Goal: Answer question/provide support

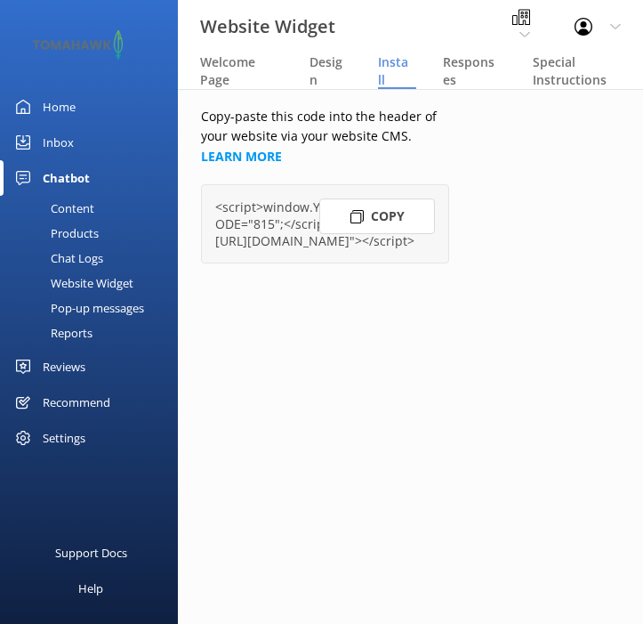
click at [83, 100] on link "Home" at bounding box center [89, 107] width 178 height 36
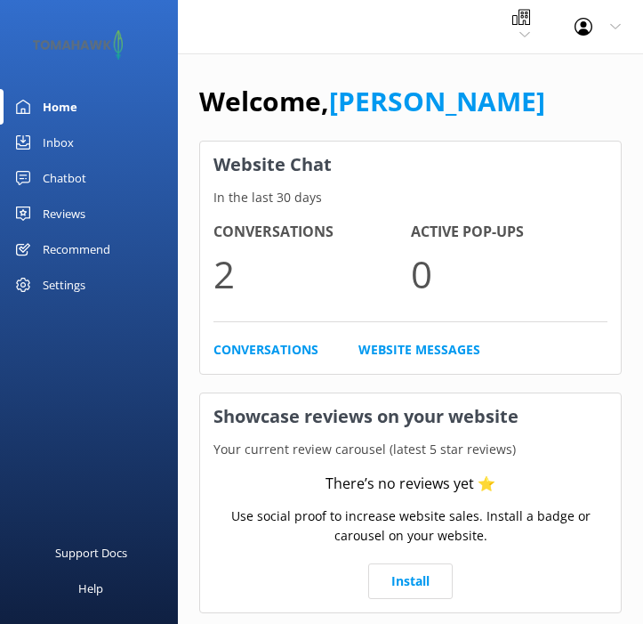
click at [404, 114] on link "[PERSON_NAME]" at bounding box center [437, 101] width 216 height 36
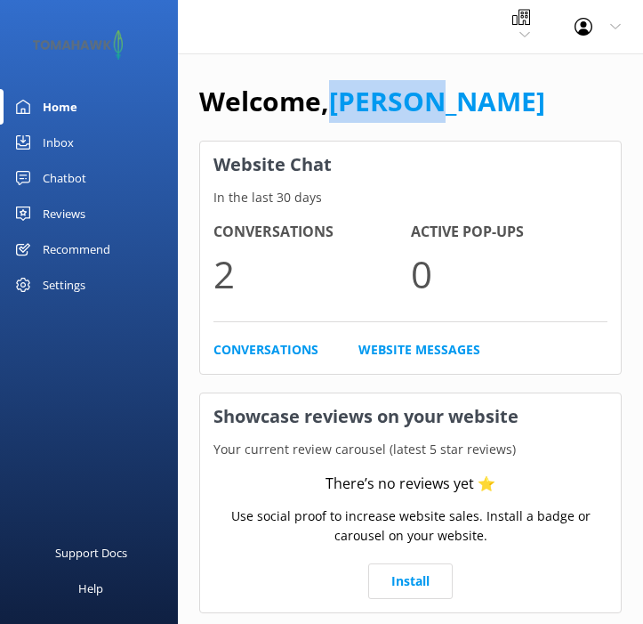
click at [404, 114] on link "[PERSON_NAME]" at bounding box center [437, 101] width 216 height 36
copy link "[PERSON_NAME]"
click at [404, 114] on link "[PERSON_NAME]" at bounding box center [437, 101] width 216 height 36
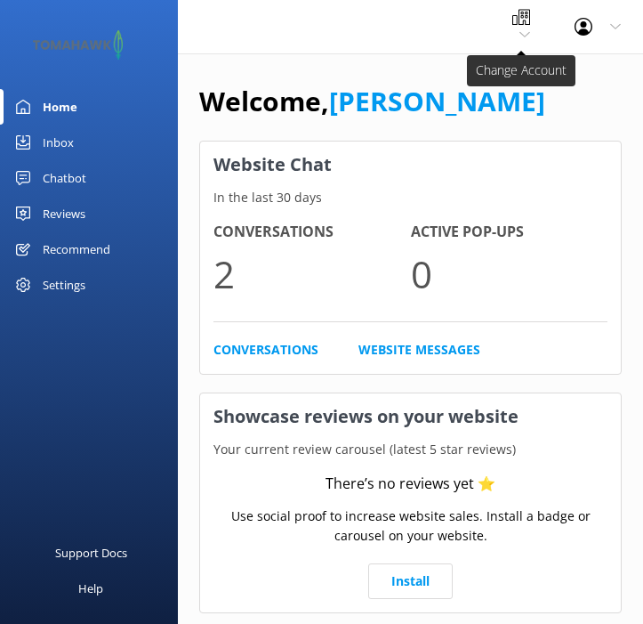
click at [513, 39] on span "Kaikōura Kayaks" at bounding box center [521, 26] width 18 height 37
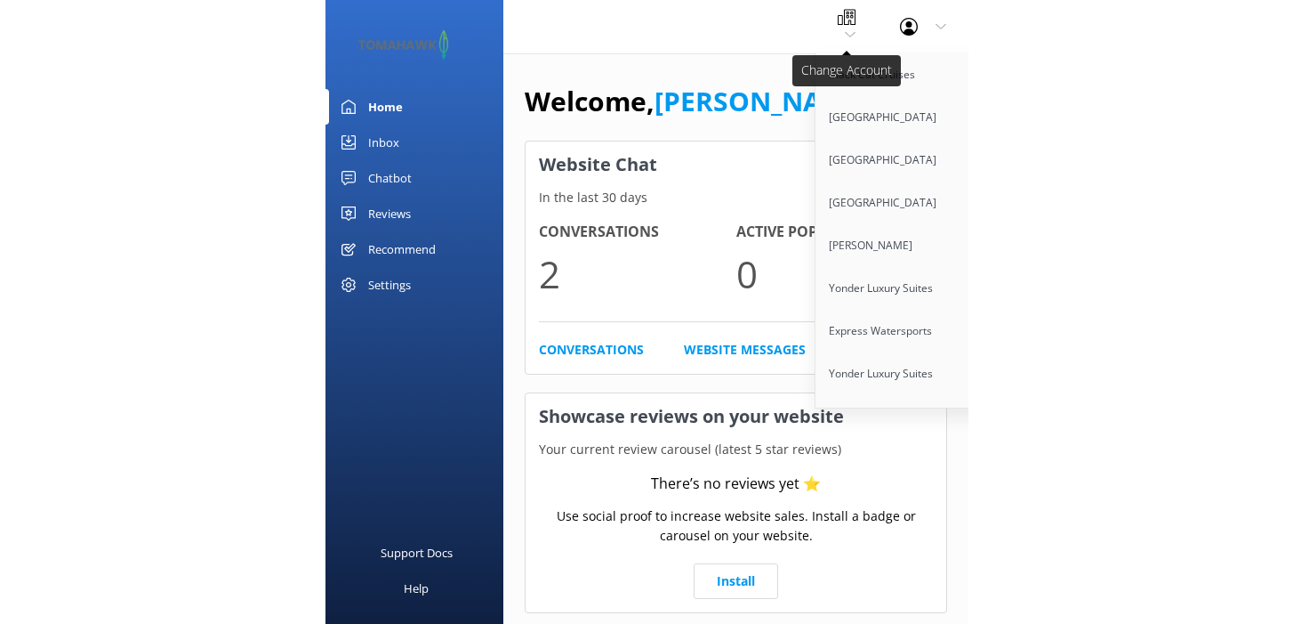
scroll to position [4290, 0]
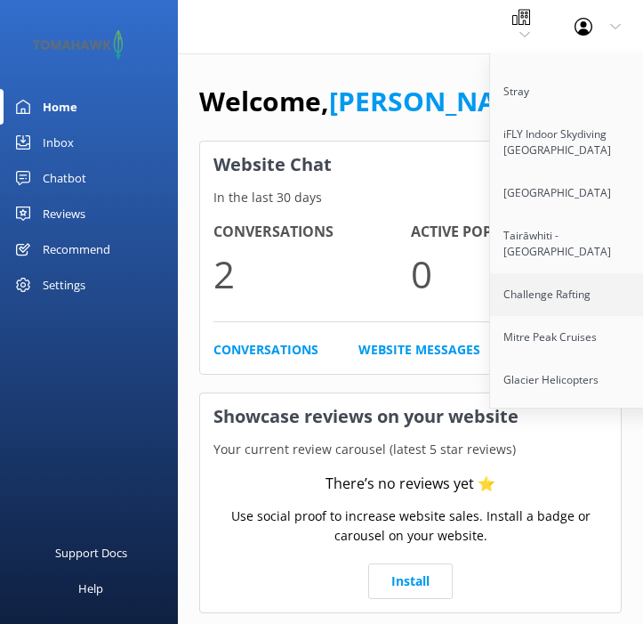
click at [558, 273] on link "Challenge Rafting" at bounding box center [579, 294] width 178 height 43
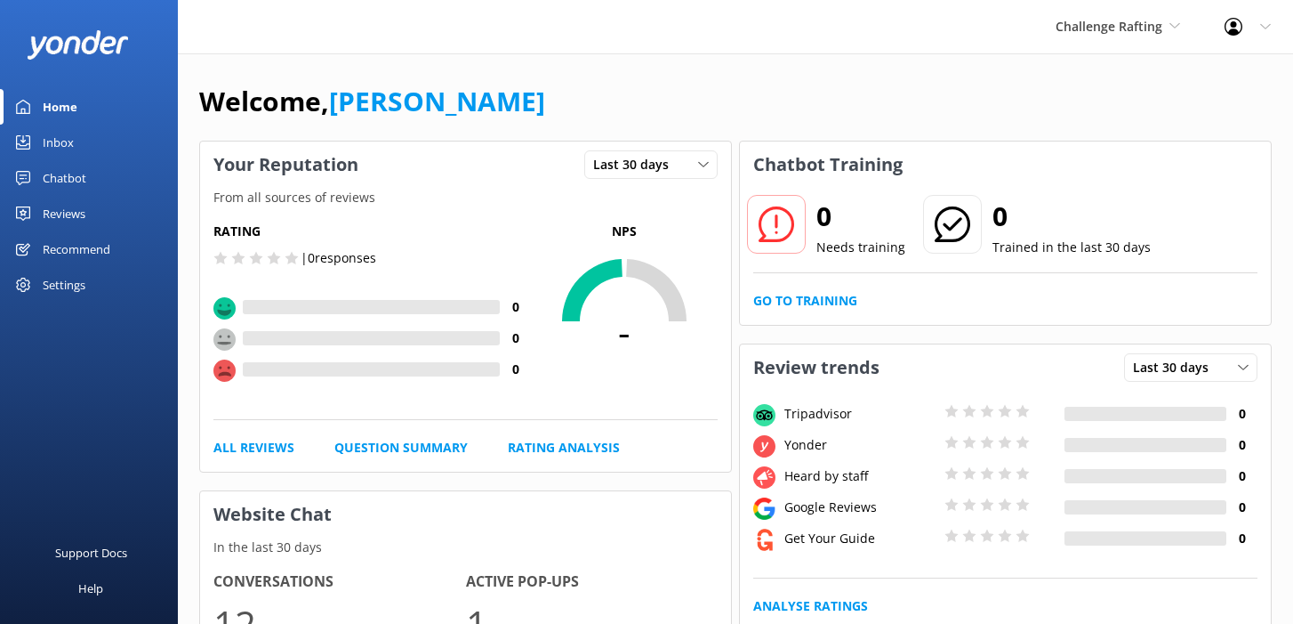
click at [863, 94] on div "Welcome, [PERSON_NAME]" at bounding box center [735, 110] width 1073 height 60
click at [368, 100] on link "Mikayla" at bounding box center [437, 101] width 216 height 36
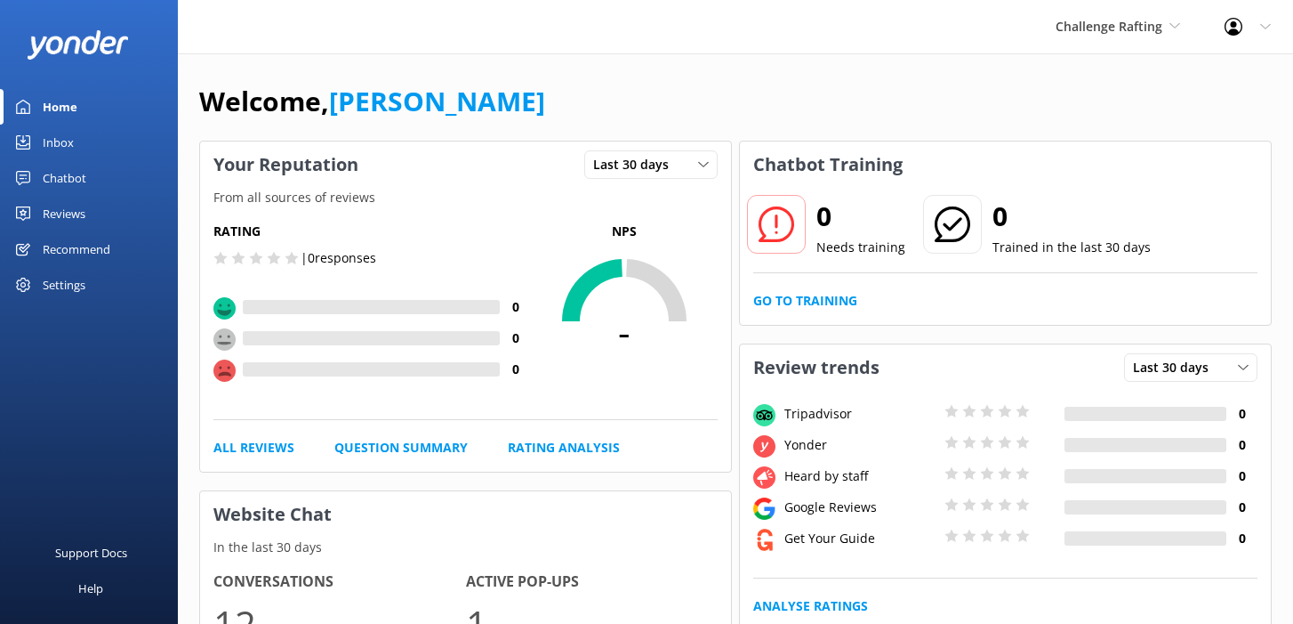
click at [314, 99] on h1 "Welcome, Mikayla" at bounding box center [372, 101] width 346 height 43
click at [484, 105] on div "Welcome, Mikayla" at bounding box center [735, 110] width 1073 height 60
click at [113, 189] on link "Chatbot" at bounding box center [89, 178] width 178 height 36
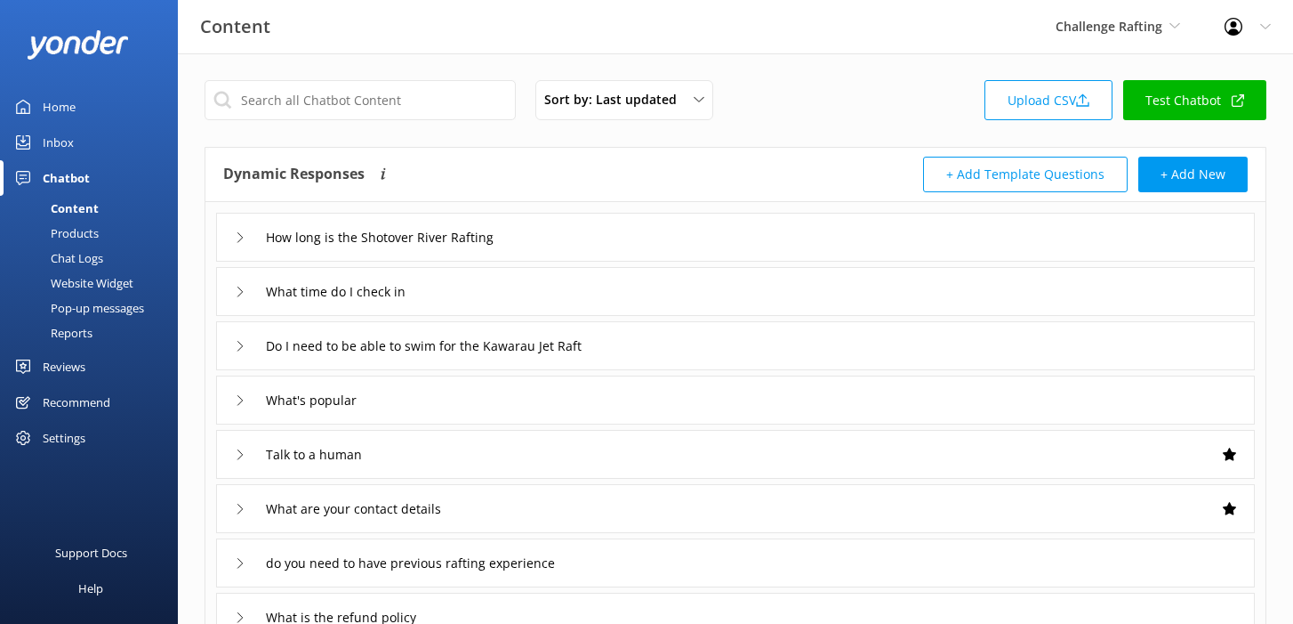
click at [591, 162] on div "Dynamic Responses The chatbot will generate a response based on the content inf…" at bounding box center [479, 175] width 512 height 36
click at [75, 264] on div "Chat Logs" at bounding box center [57, 258] width 93 height 25
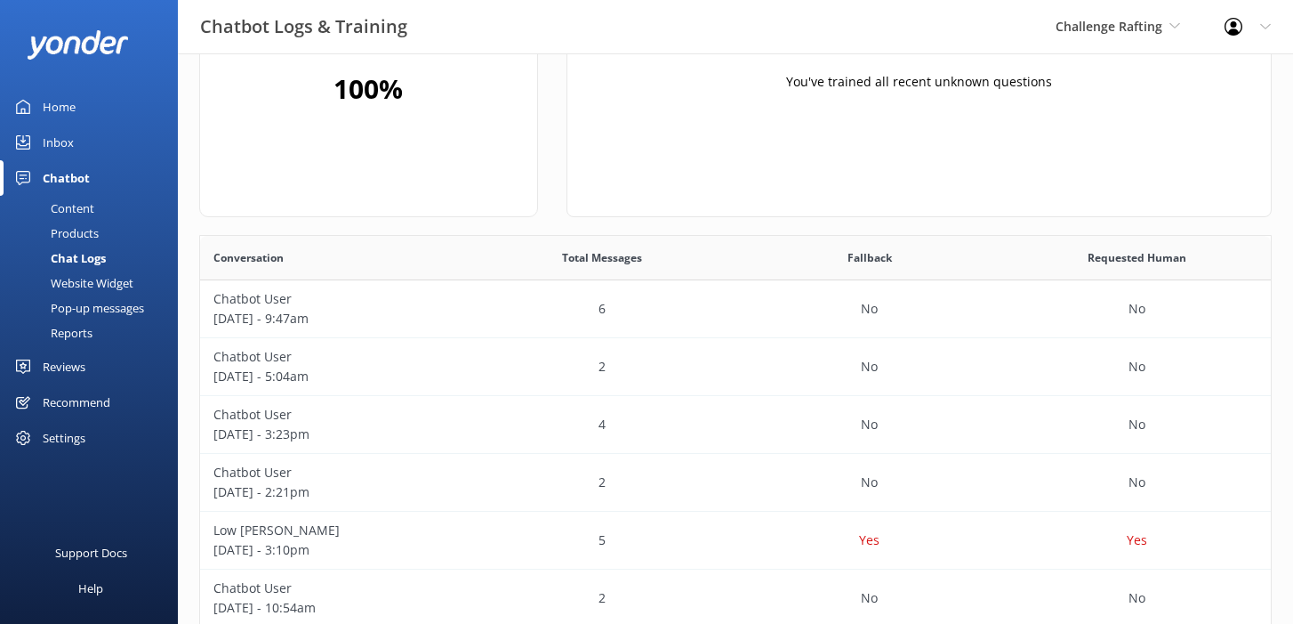
scroll to position [167, 0]
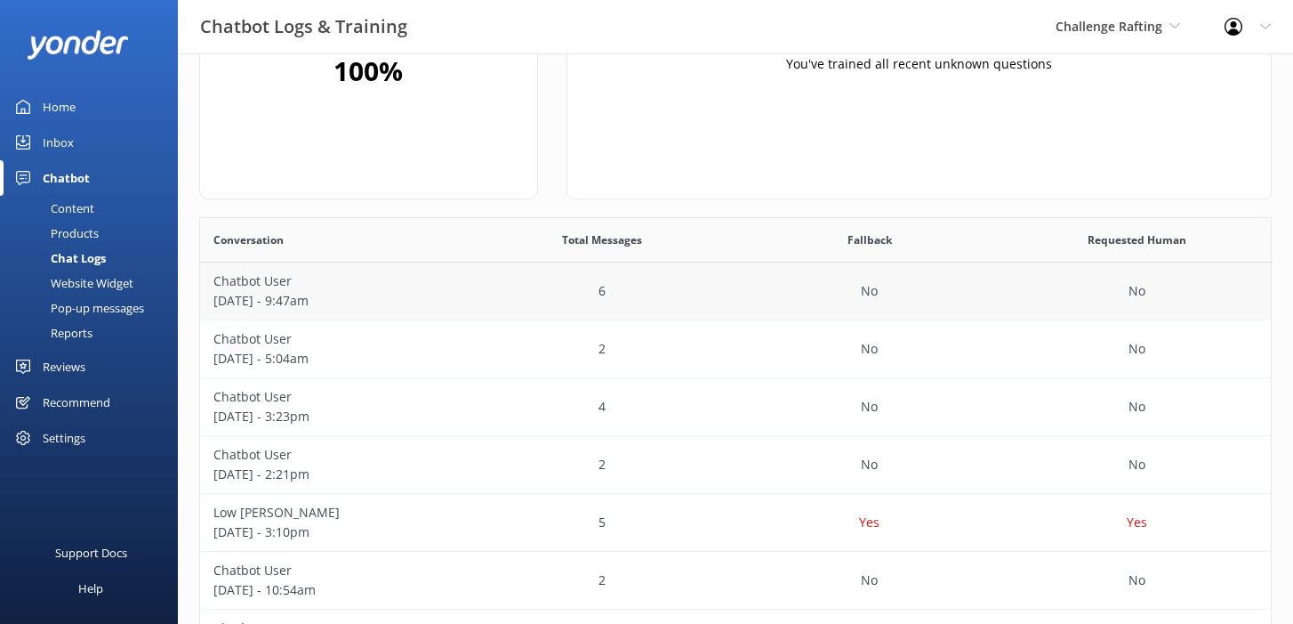
click at [621, 292] on div "6" at bounding box center [602, 291] width 268 height 58
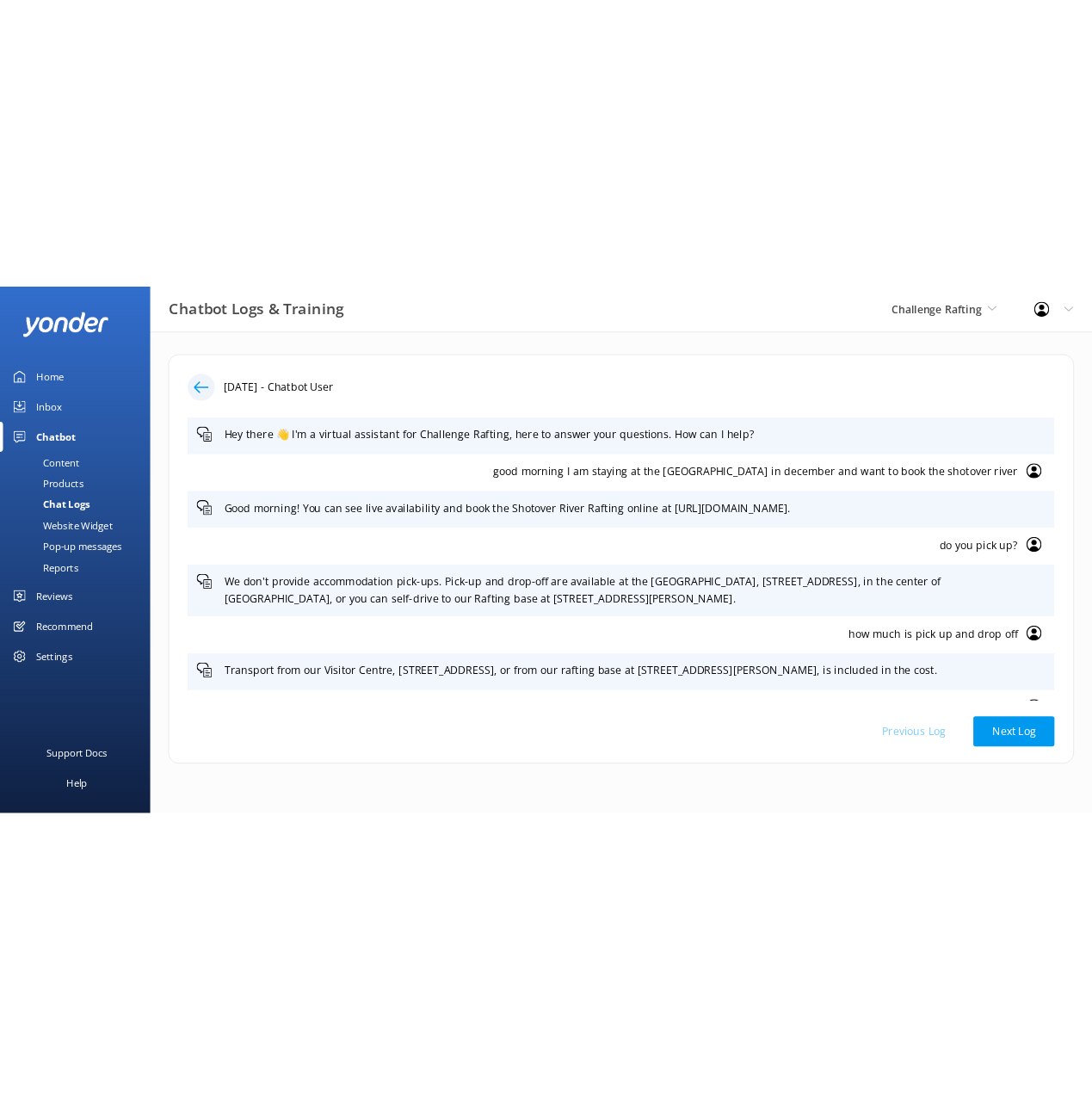
scroll to position [31, 0]
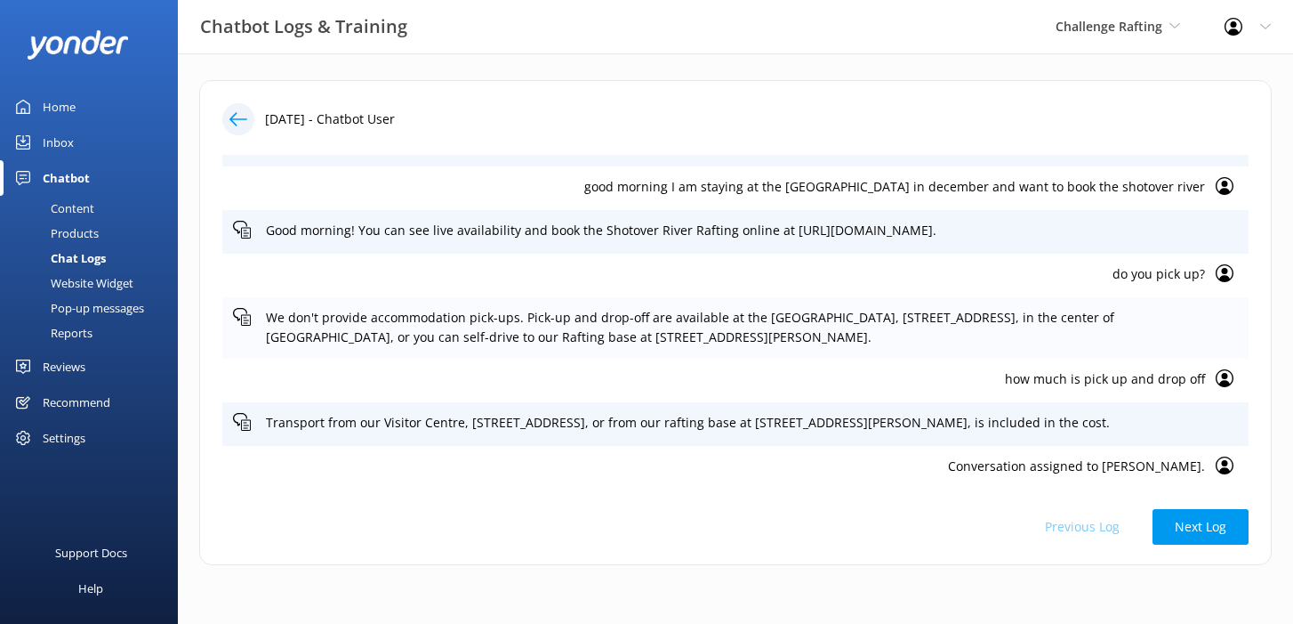
click at [842, 317] on p "We don't provide accommodation pick-ups. Pick-up and drop-off are available at …" at bounding box center [752, 328] width 972 height 40
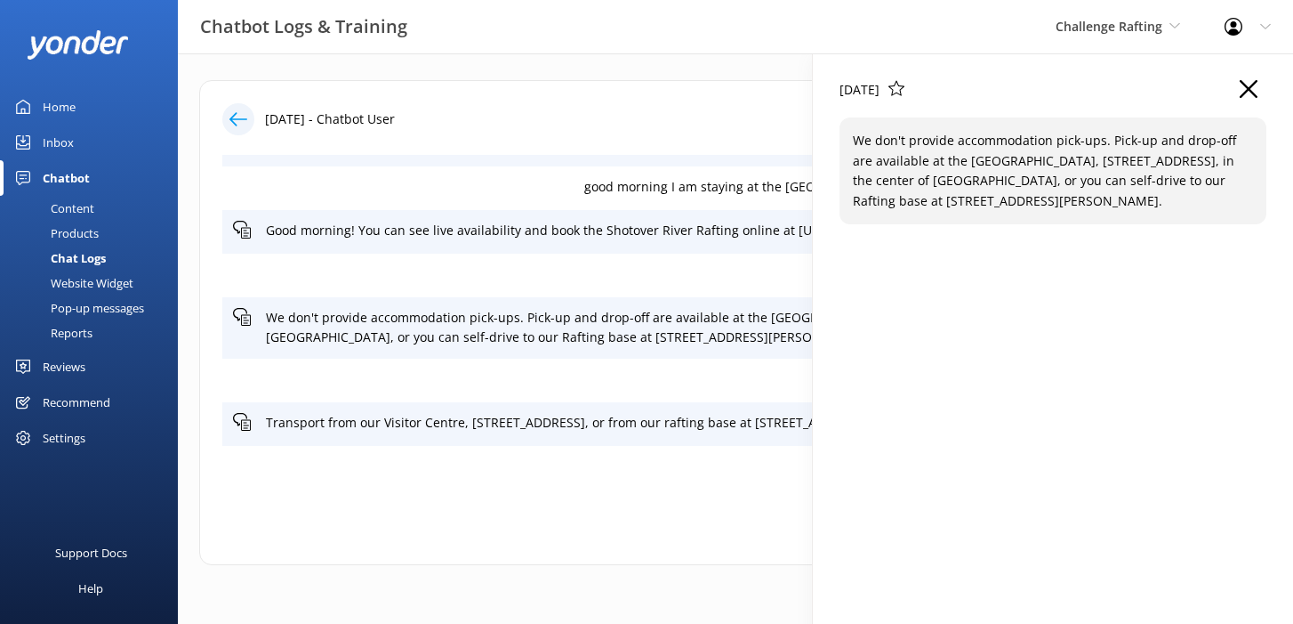
click at [970, 313] on div "14 Sep 2025 We don't provide accommodation pick-ups. Pick-up and drop-off are a…" at bounding box center [1053, 365] width 480 height 624
click at [1237, 93] on div "14 Sep 2025" at bounding box center [1053, 98] width 427 height 37
click at [1241, 95] on use "button" at bounding box center [1249, 89] width 18 height 18
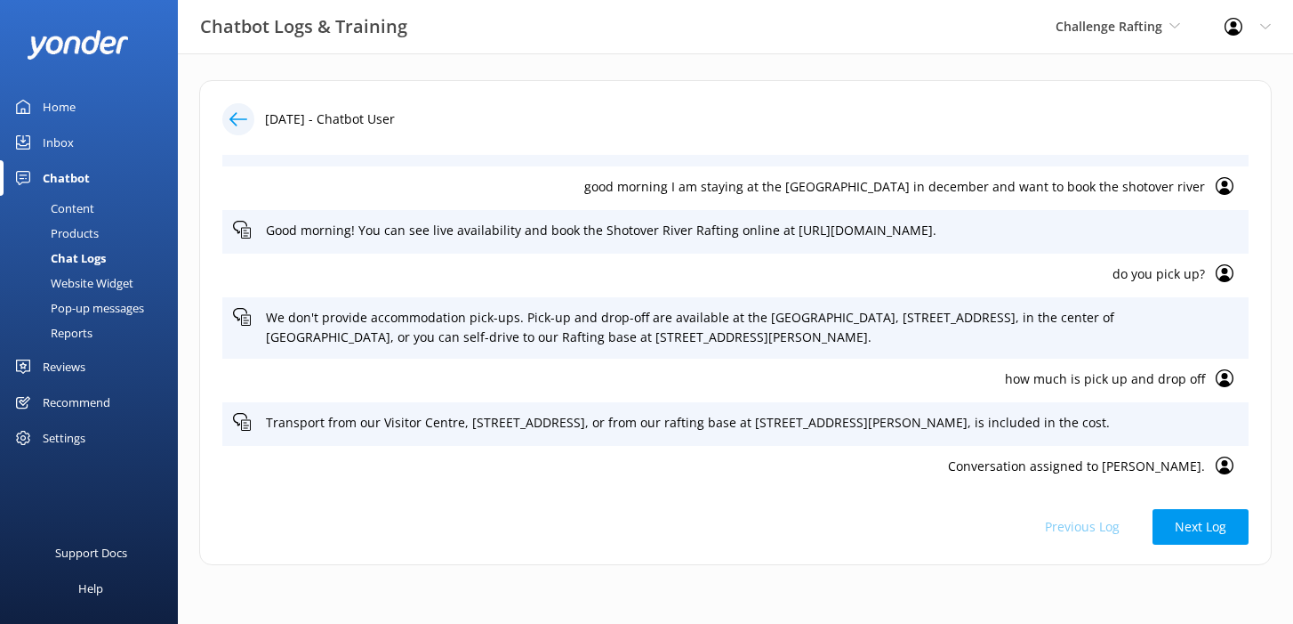
click at [1165, 273] on p "do you pick up?" at bounding box center [719, 274] width 972 height 20
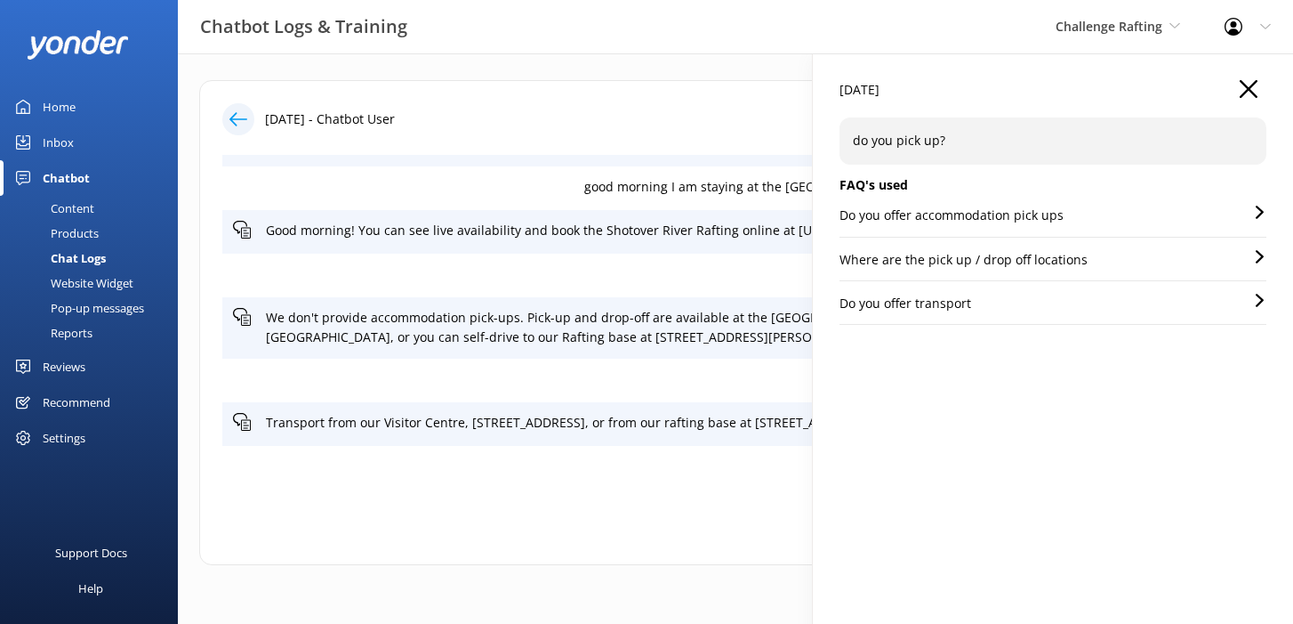
click at [1121, 399] on div "14 Sep 2025 do you pick up? FAQ's used Do you offer accommodation pick ups Wher…" at bounding box center [1053, 365] width 480 height 624
click at [1044, 224] on p "Do you offer accommodation pick ups" at bounding box center [952, 215] width 224 height 20
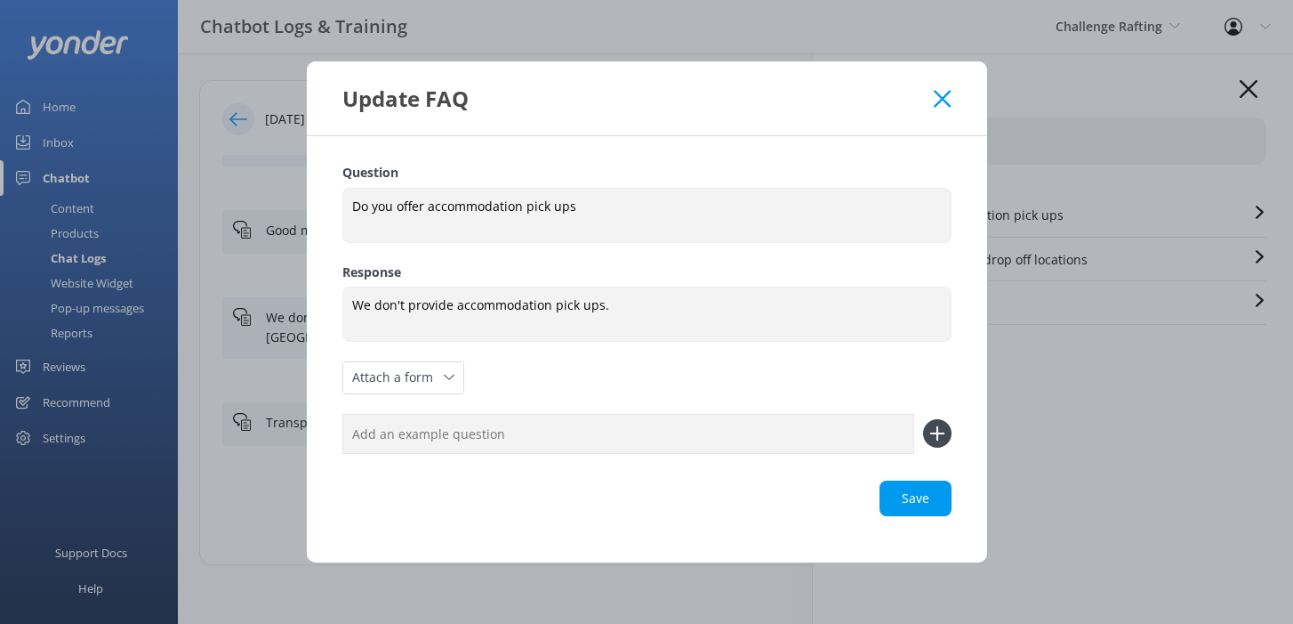
click at [938, 98] on icon at bounding box center [942, 99] width 17 height 18
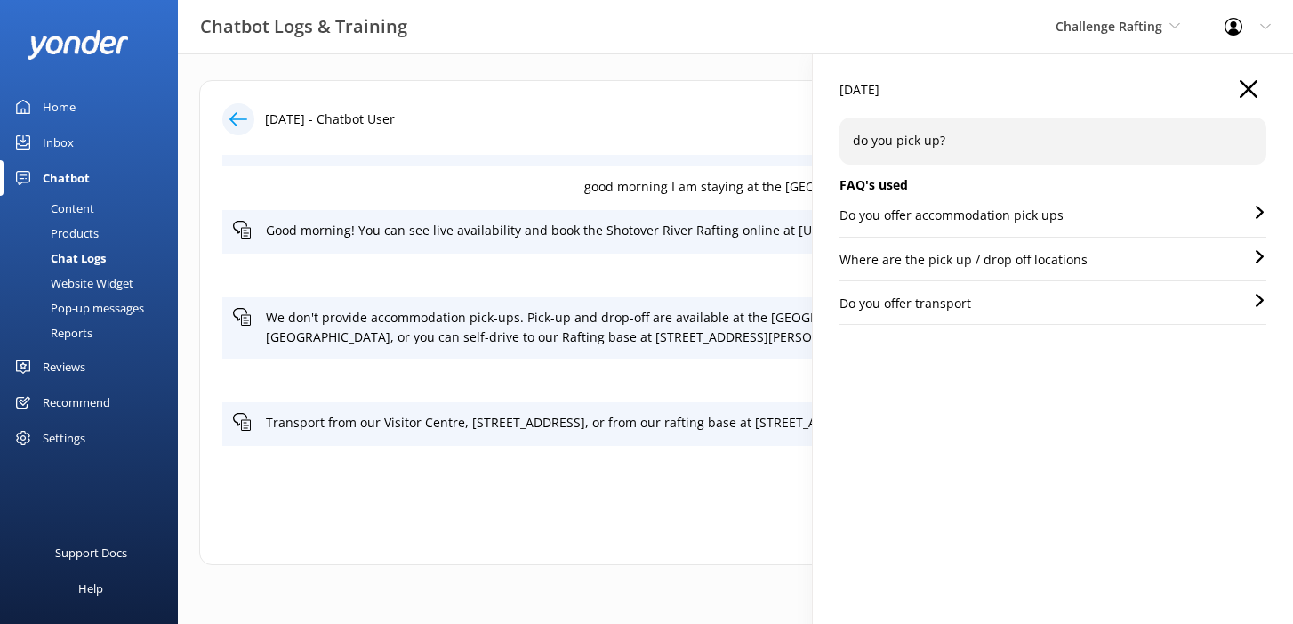
click at [1072, 247] on div "Do you offer accommodation pick ups Where are the pick up / drop off locations …" at bounding box center [1053, 271] width 427 height 132
click at [1083, 257] on div "Where are the pick up / drop off locations" at bounding box center [1053, 265] width 427 height 31
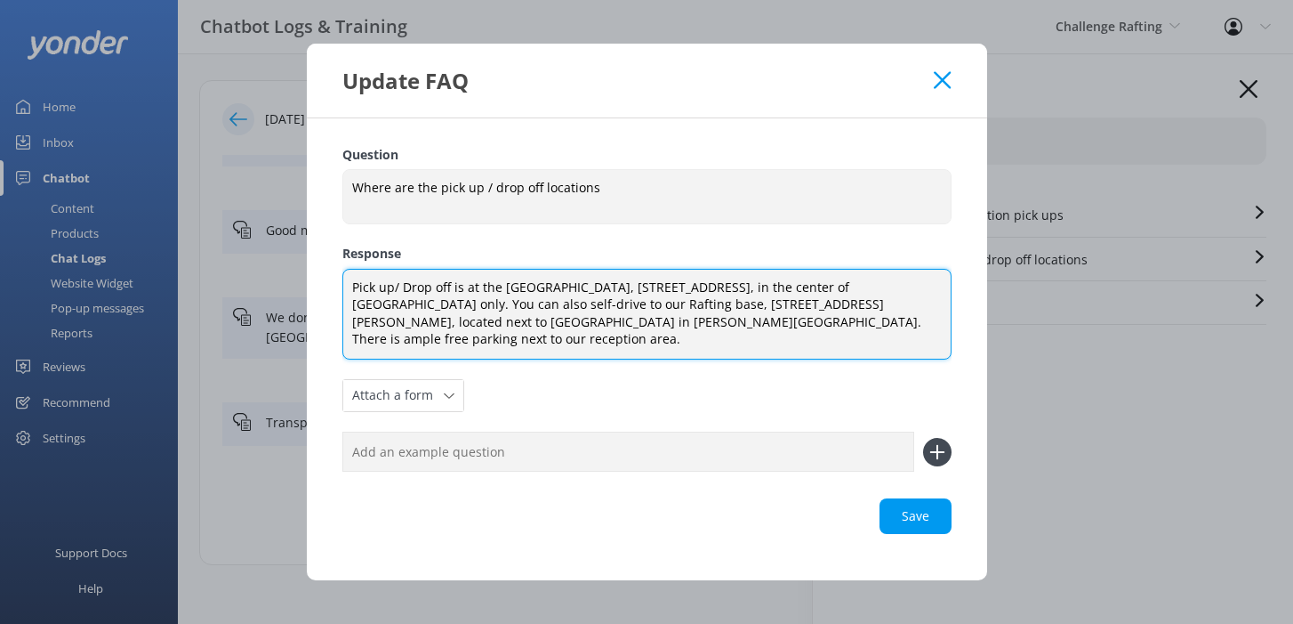
click at [403, 294] on textarea "Pick up/ Drop off is at the Visitor Centre, 88 Beach Street, in the center of Q…" at bounding box center [646, 314] width 609 height 91
type textarea "Pick up/drop off is at the Visitor Centre, 88 Beach Street, in the center of Qu…"
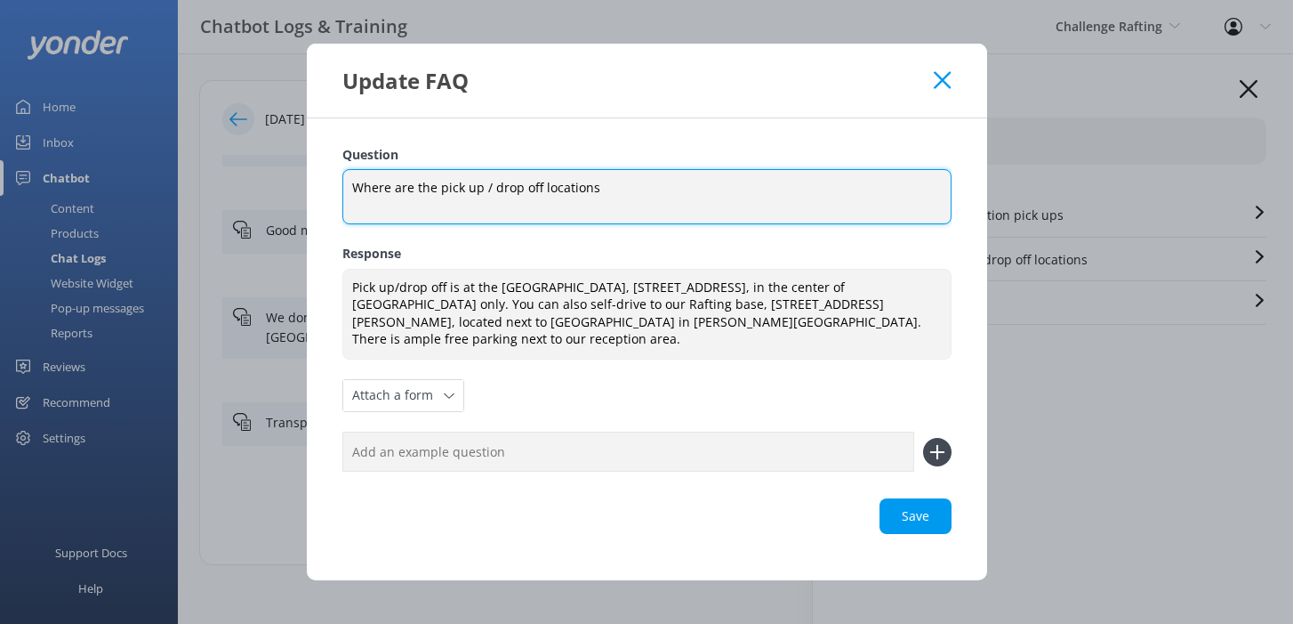
click at [488, 196] on textarea "Where are the pick up / drop off locations" at bounding box center [646, 196] width 609 height 55
type textarea "Where are the pick up and drop off locations"
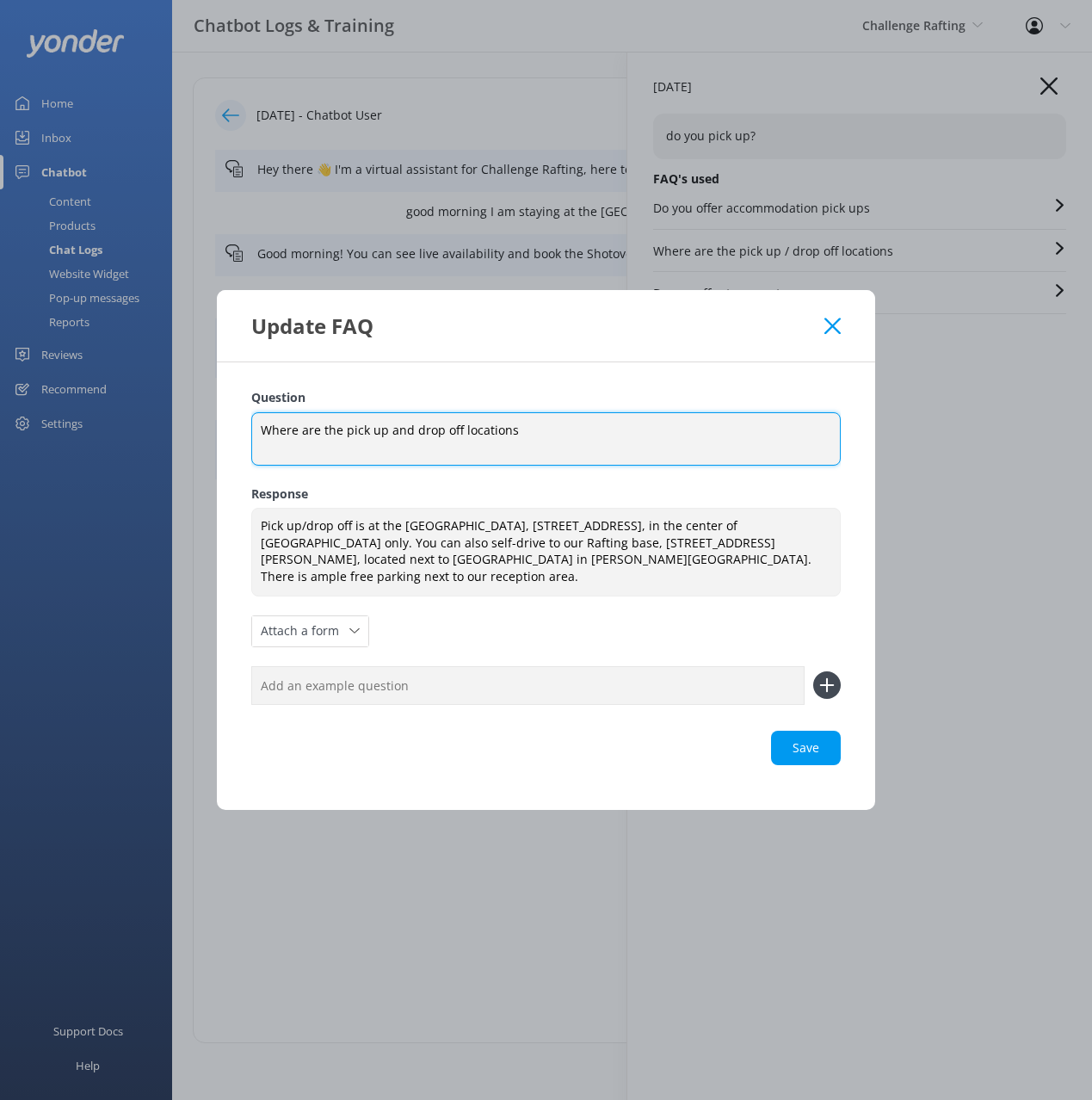
scroll to position [0, 0]
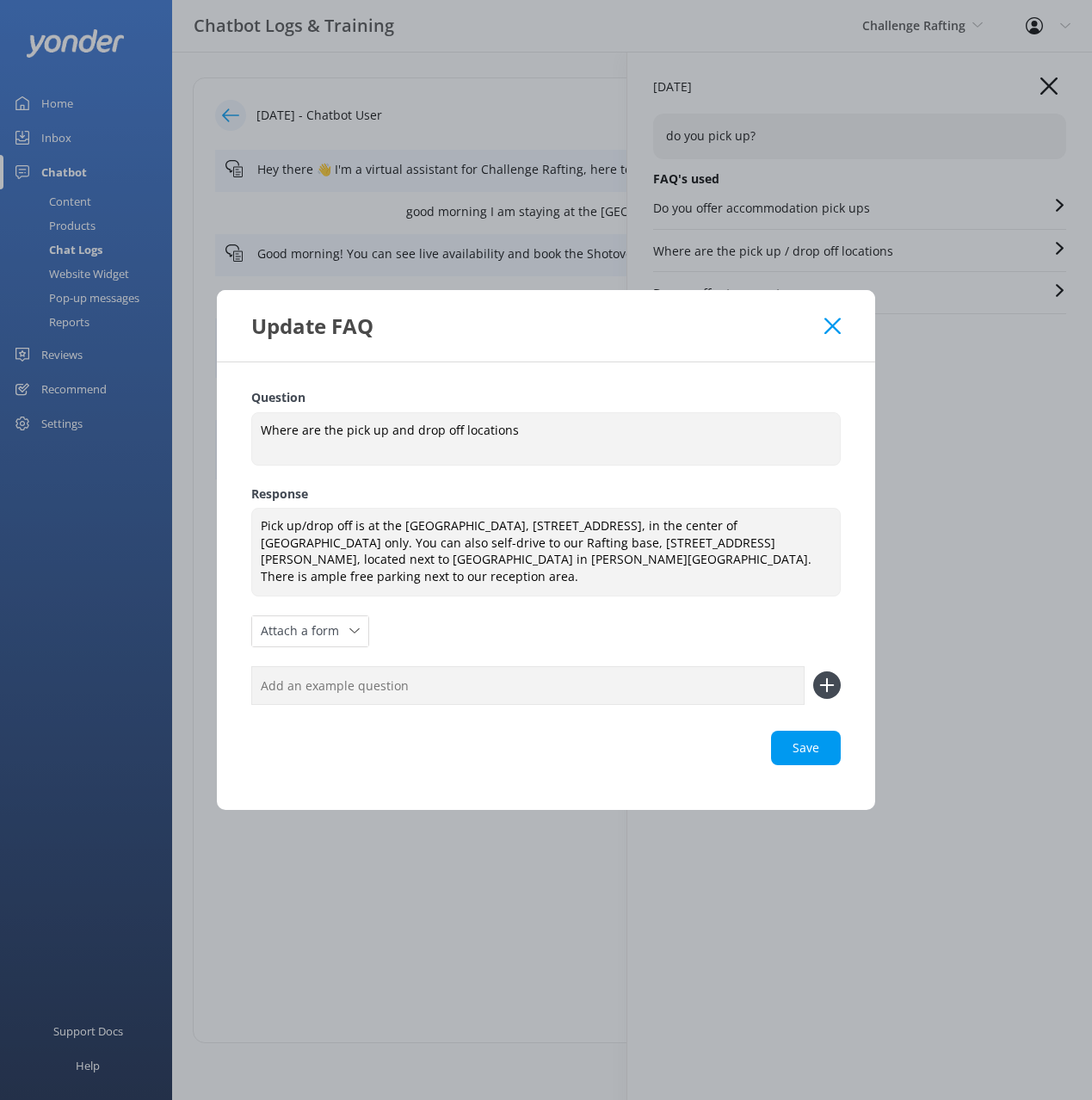
drag, startPoint x: 646, startPoint y: 348, endPoint x: 924, endPoint y: 327, distance: 278.8
click at [646, 348] on div "Update FAQ" at bounding box center [546, 326] width 658 height 72
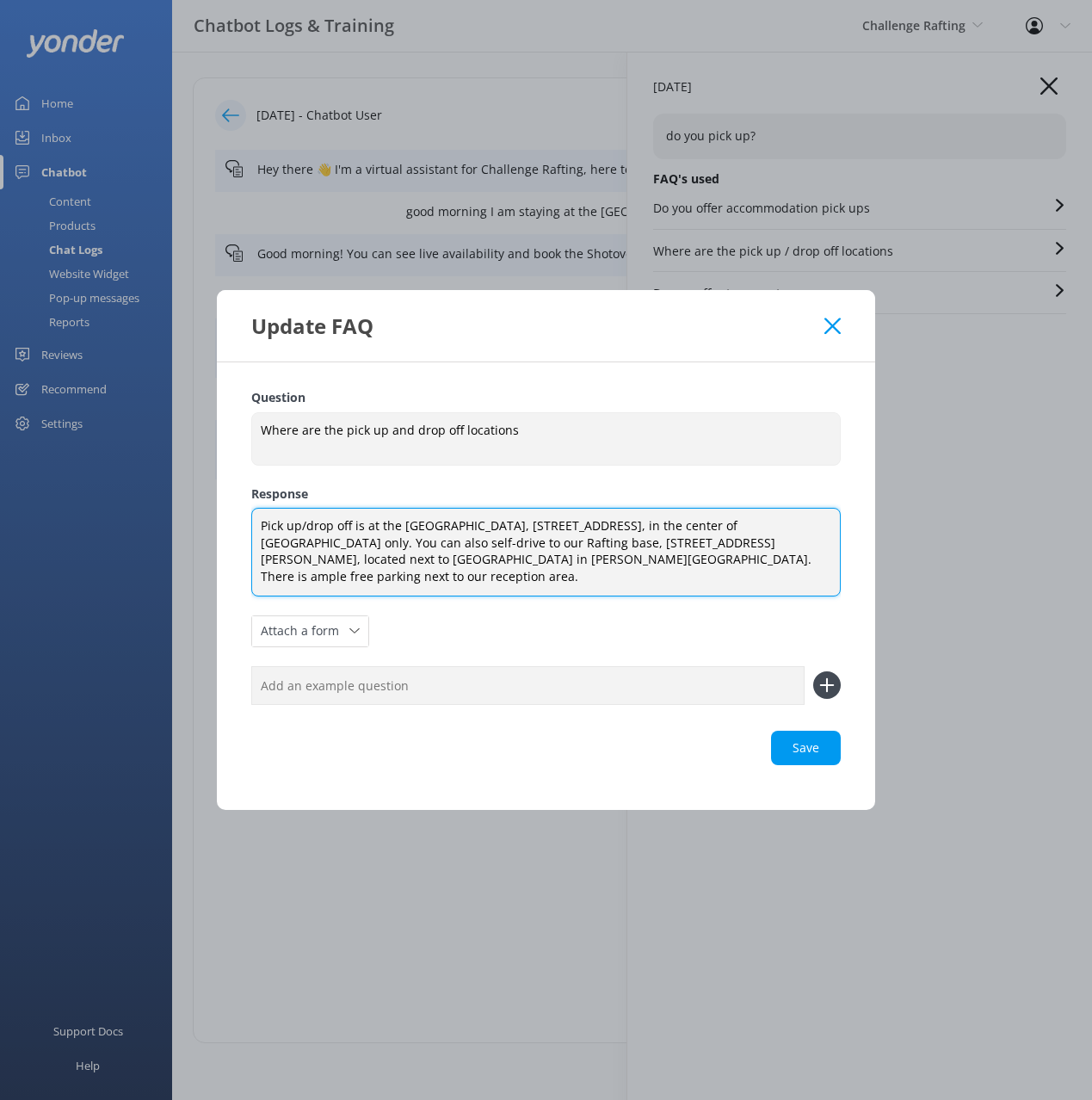
drag, startPoint x: 452, startPoint y: 561, endPoint x: 479, endPoint y: 559, distance: 27.1
click at [452, 561] on textarea "Pick up/drop off is at the Visitor Centre, 88 Beach Street, in the center of Qu…" at bounding box center [546, 551] width 589 height 88
click at [308, 540] on textarea "Pick up/drop off is at the Visitor Centre, 88 Beach Street, in the center of Qu…" at bounding box center [546, 551] width 589 height 88
click at [753, 533] on textarea "Pick up/drop off is at the Visitor Centre, 88 Beach Street, in the center of Qu…" at bounding box center [546, 551] width 589 height 88
drag, startPoint x: 753, startPoint y: 533, endPoint x: 787, endPoint y: 573, distance: 52.5
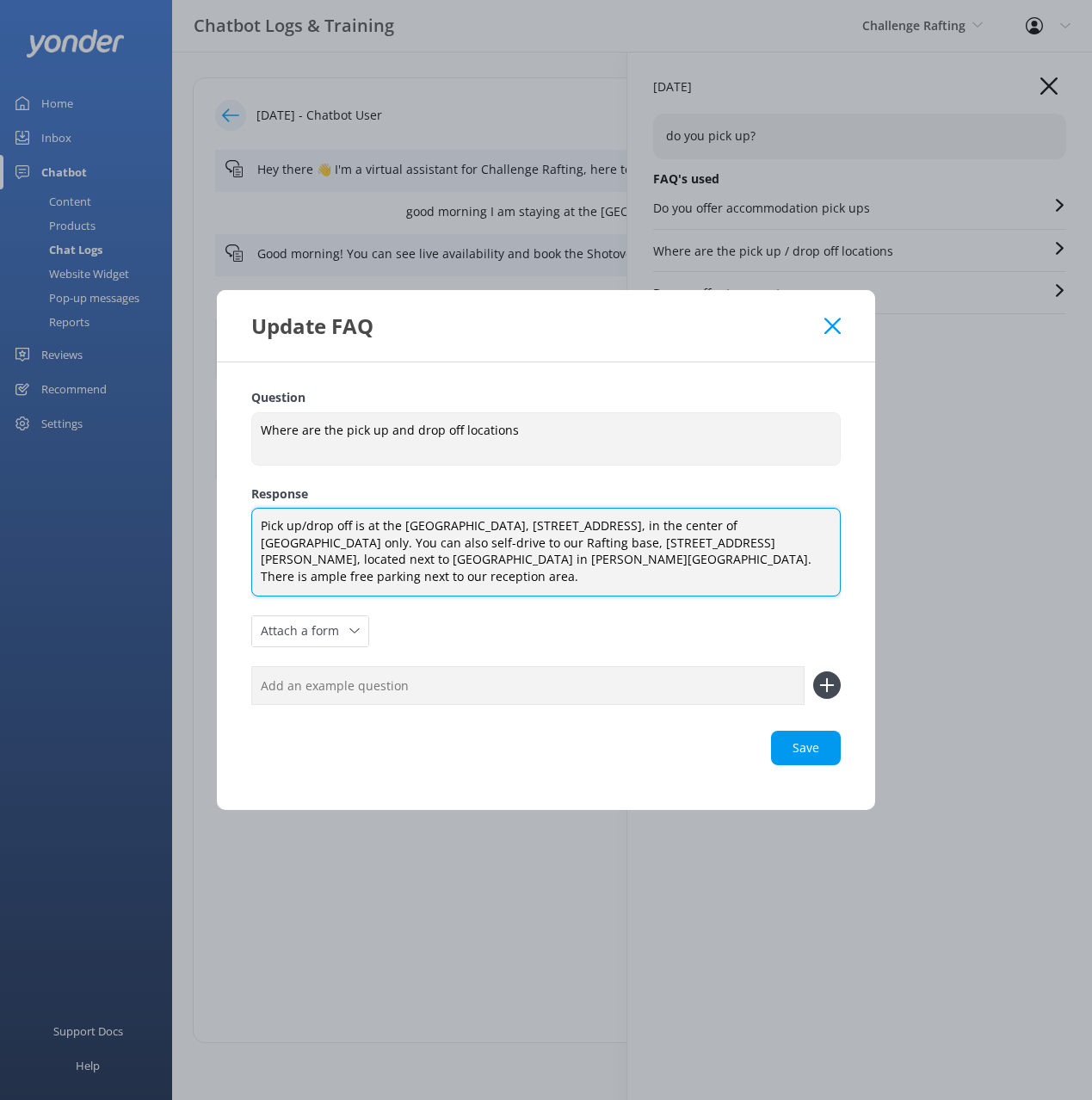
click at [752, 533] on textarea "Pick up/drop off is at the Visitor Centre, 88 Beach Street, in the center of Qu…" at bounding box center [546, 551] width 589 height 88
drag, startPoint x: 354, startPoint y: 555, endPoint x: 496, endPoint y: 581, distance: 144.4
click at [355, 555] on textarea "Pick up/drop off is at the Visitor Centre, 88 Beach Street, in the center of Qu…" at bounding box center [546, 551] width 589 height 88
click at [545, 580] on textarea "Pick up/drop off is at the Visitor Centre, 88 Beach Street, in the center of Qu…" at bounding box center [546, 551] width 589 height 88
drag, startPoint x: 690, startPoint y: 566, endPoint x: 707, endPoint y: 584, distance: 24.8
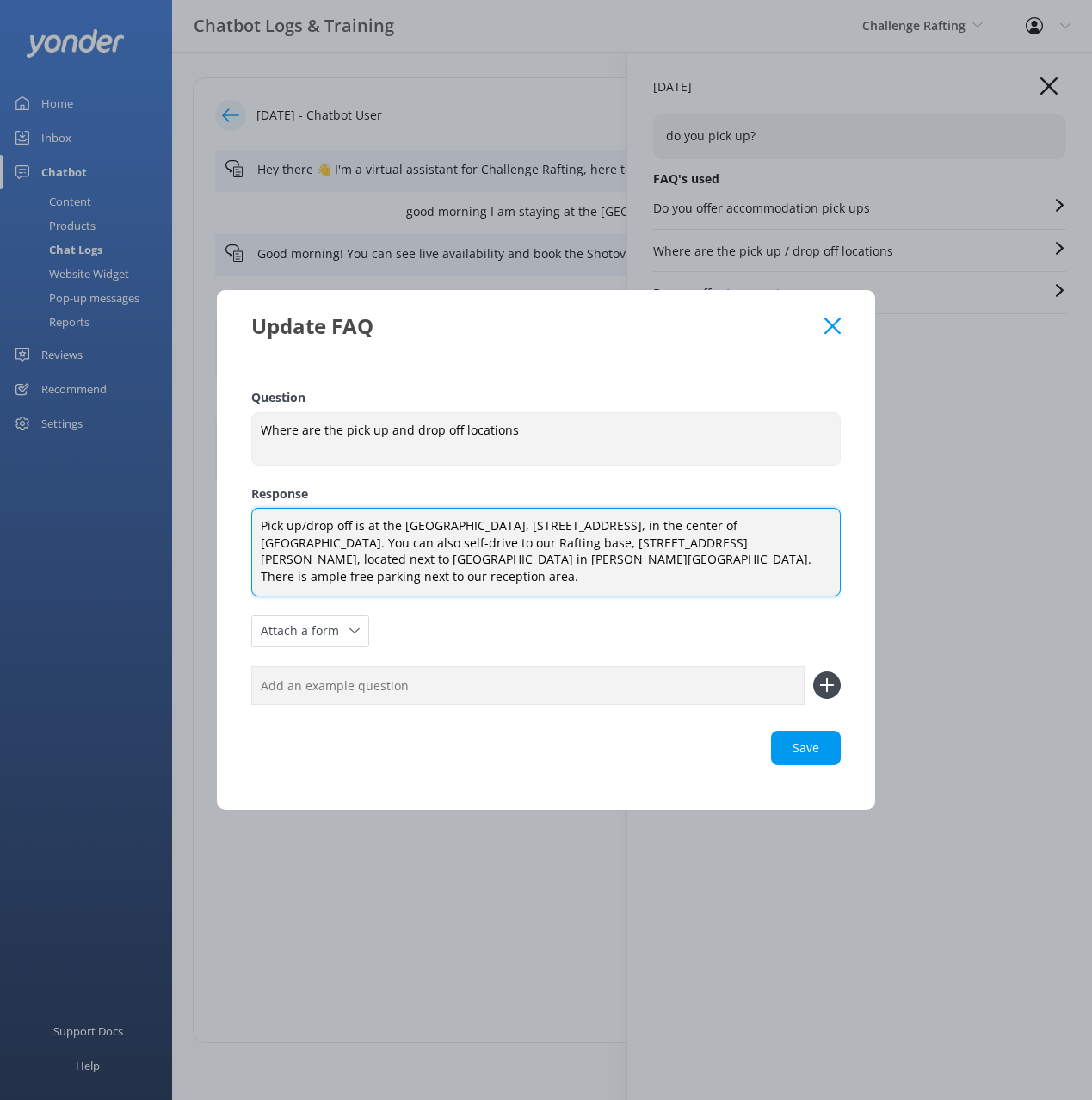
click at [690, 566] on textarea "Pick up/drop off is at the Visitor Centre, 88 Beach Street, in the center of Qu…" at bounding box center [546, 551] width 589 height 88
drag, startPoint x: 815, startPoint y: 744, endPoint x: 879, endPoint y: 666, distance: 100.9
click at [815, 603] on div "Loading.." at bounding box center [546, 748] width 589 height 35
type textarea "Pick up/drop off is at the Visitor Centre, 88 Beach Street, in the center of Qu…"
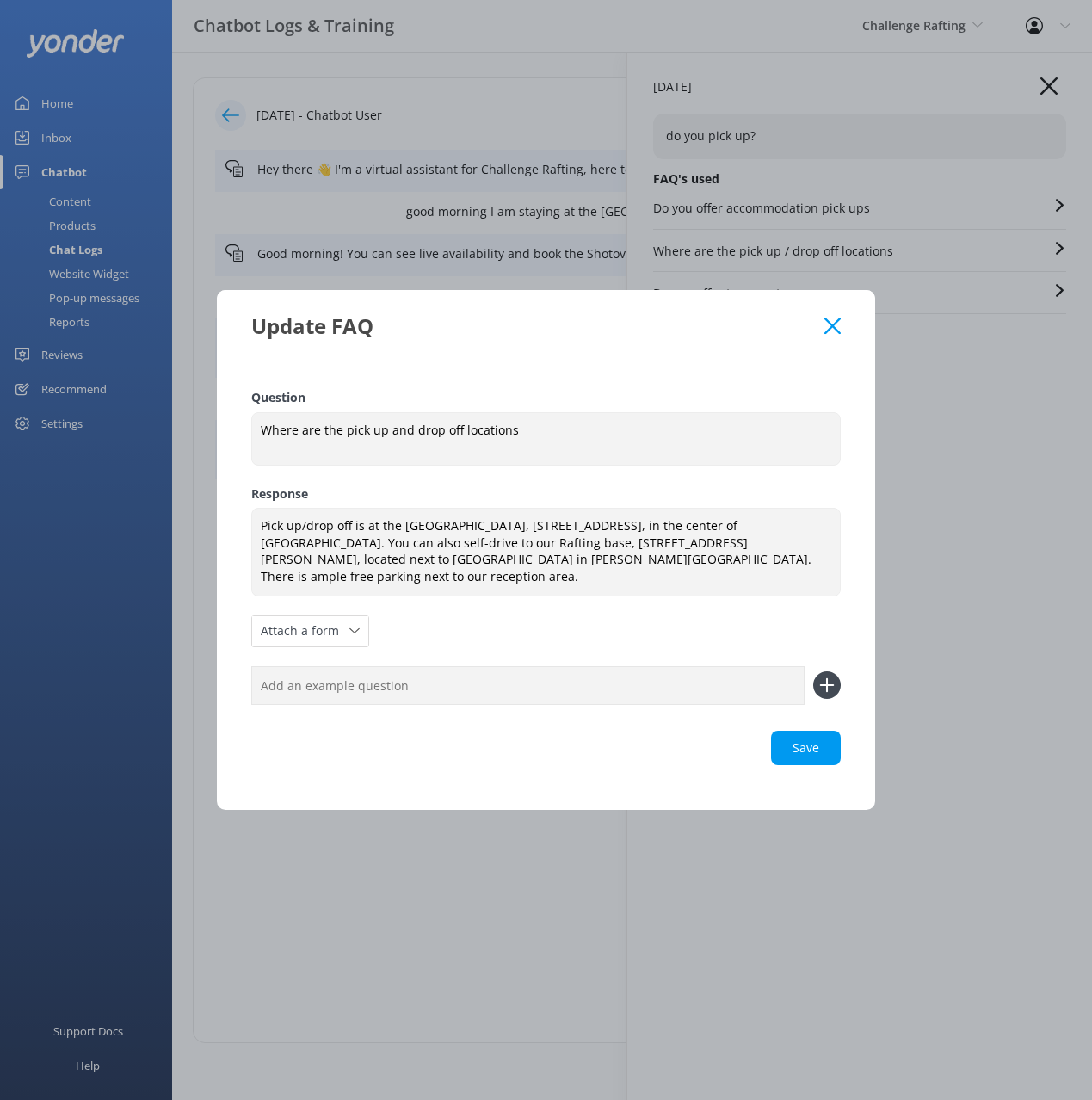
click at [642, 390] on div "Question Where are the pick up and drop off locations Where are the pick up and…" at bounding box center [546, 585] width 658 height 447
click at [681, 380] on div "Question Where are the pick up and drop off locations Where are the pick up and…" at bounding box center [546, 585] width 658 height 447
click at [745, 354] on div "Update FAQ" at bounding box center [546, 326] width 658 height 72
click at [831, 334] on use at bounding box center [832, 325] width 16 height 16
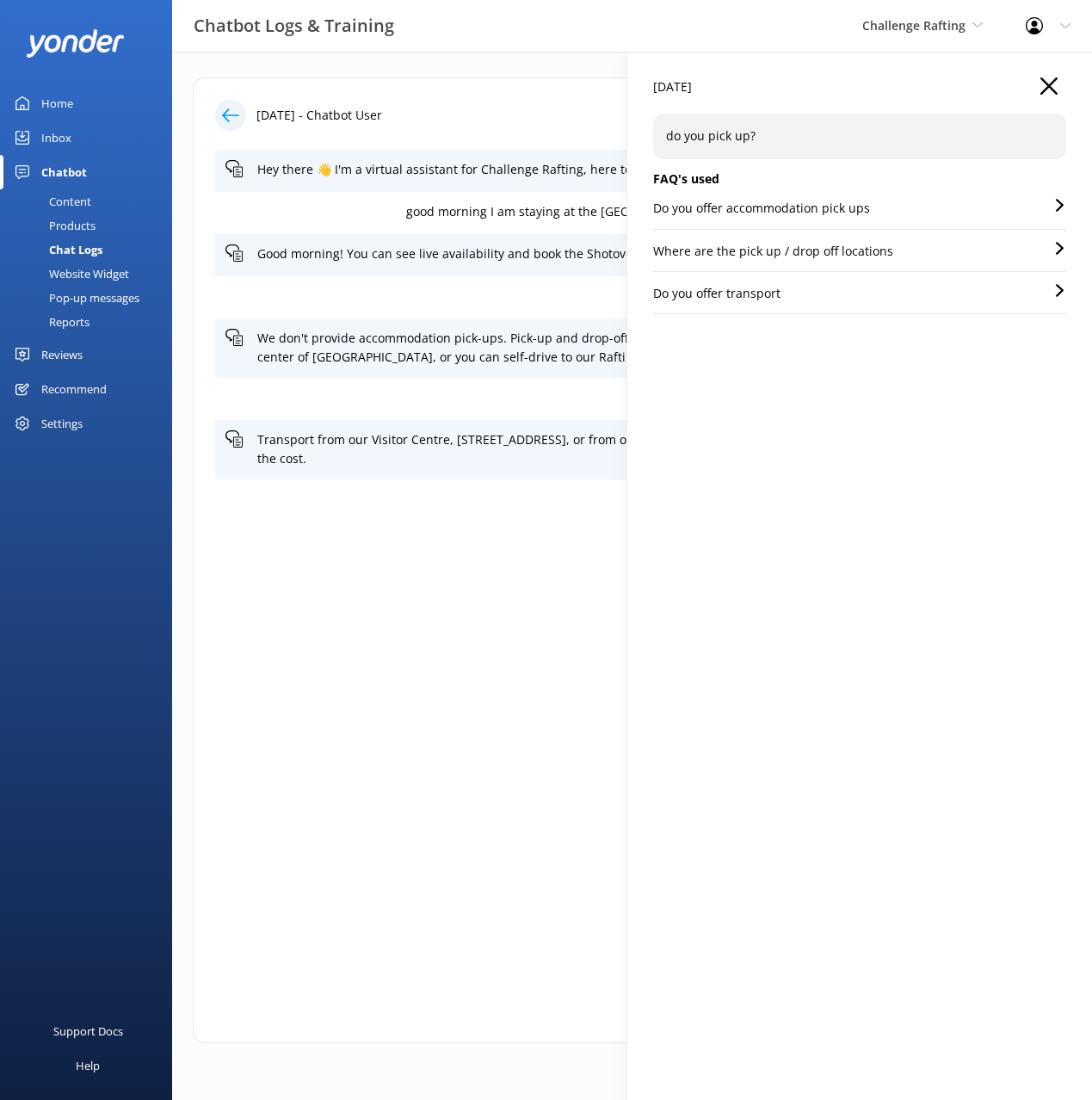
click at [799, 210] on p "Do you offer accommodation pick ups" at bounding box center [761, 208] width 217 height 19
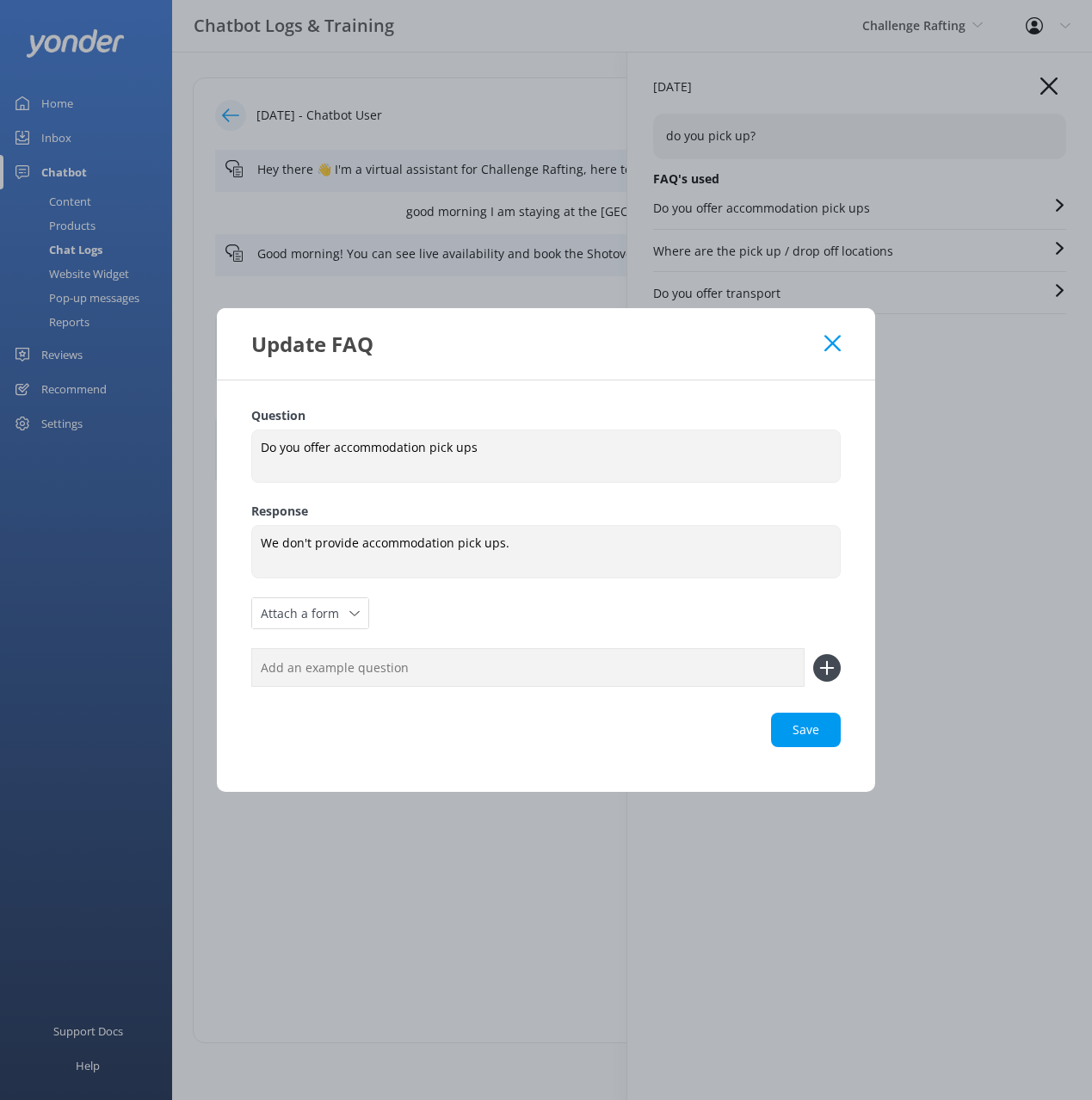
drag, startPoint x: 832, startPoint y: 336, endPoint x: 819, endPoint y: 258, distance: 79.1
click at [831, 327] on div "Update FAQ" at bounding box center [546, 343] width 658 height 72
click at [829, 349] on icon at bounding box center [832, 343] width 16 height 17
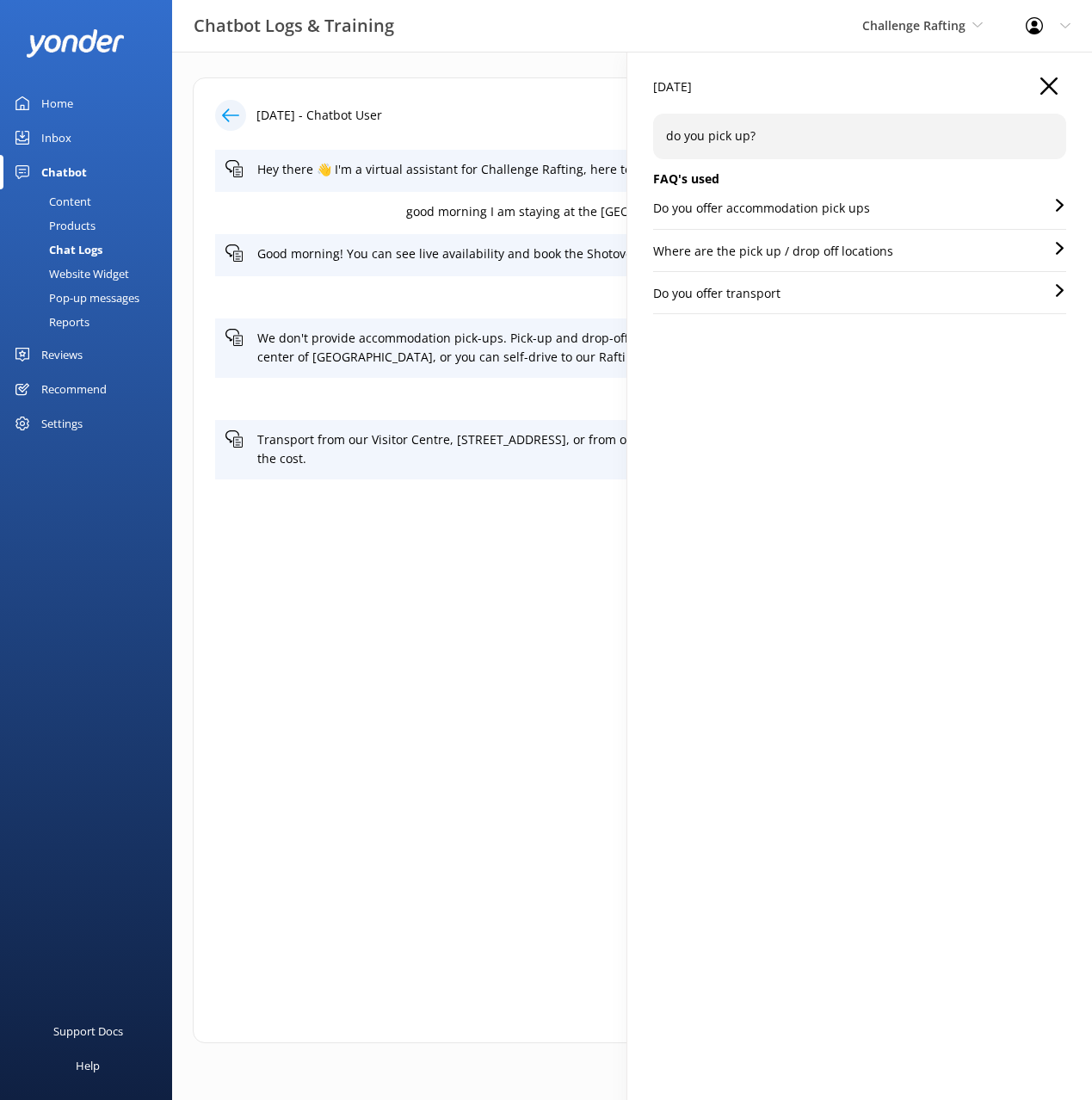
click at [829, 256] on p "Where are the pick up / drop off locations" at bounding box center [773, 252] width 240 height 19
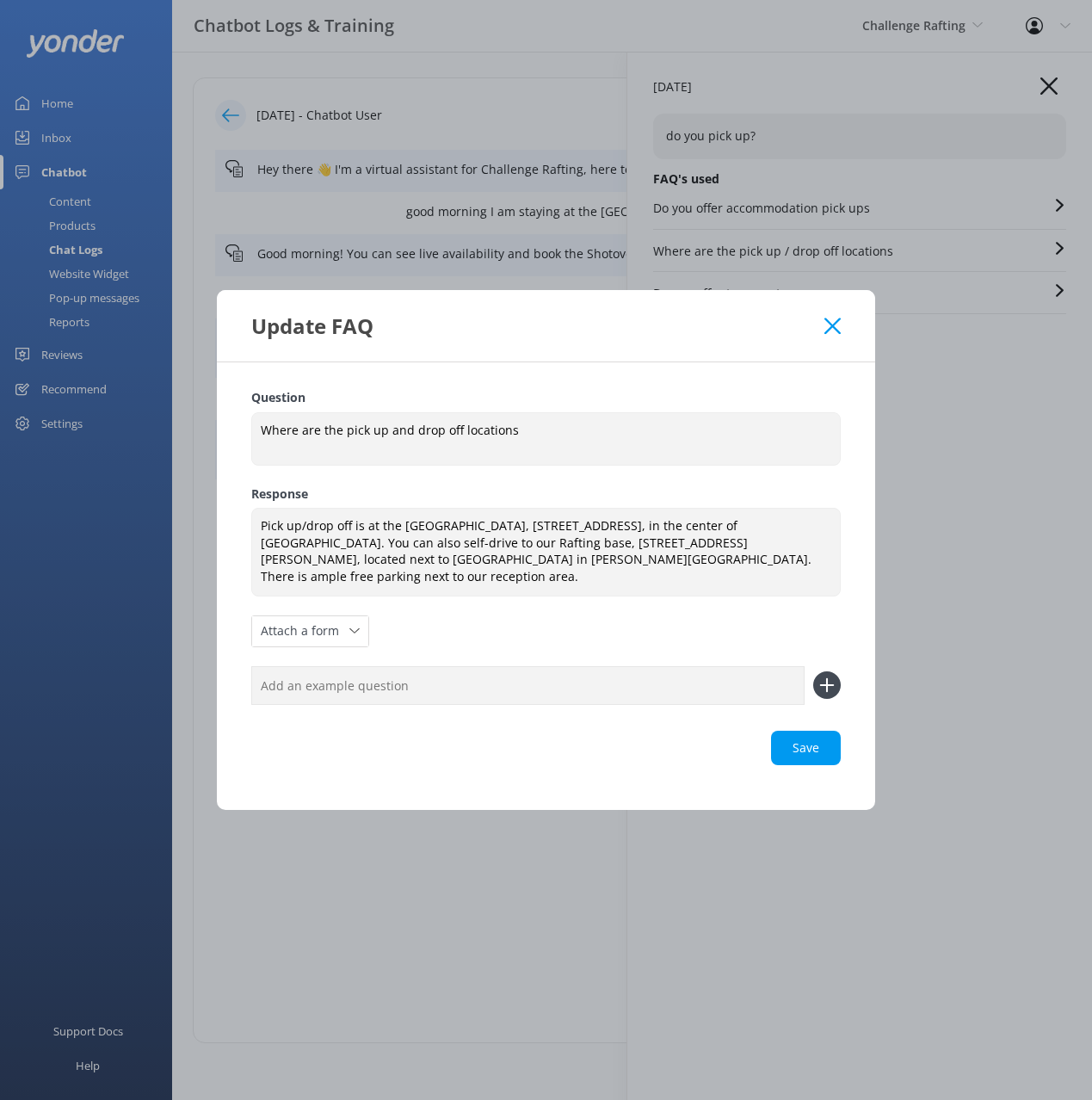
click at [824, 332] on icon at bounding box center [832, 326] width 16 height 17
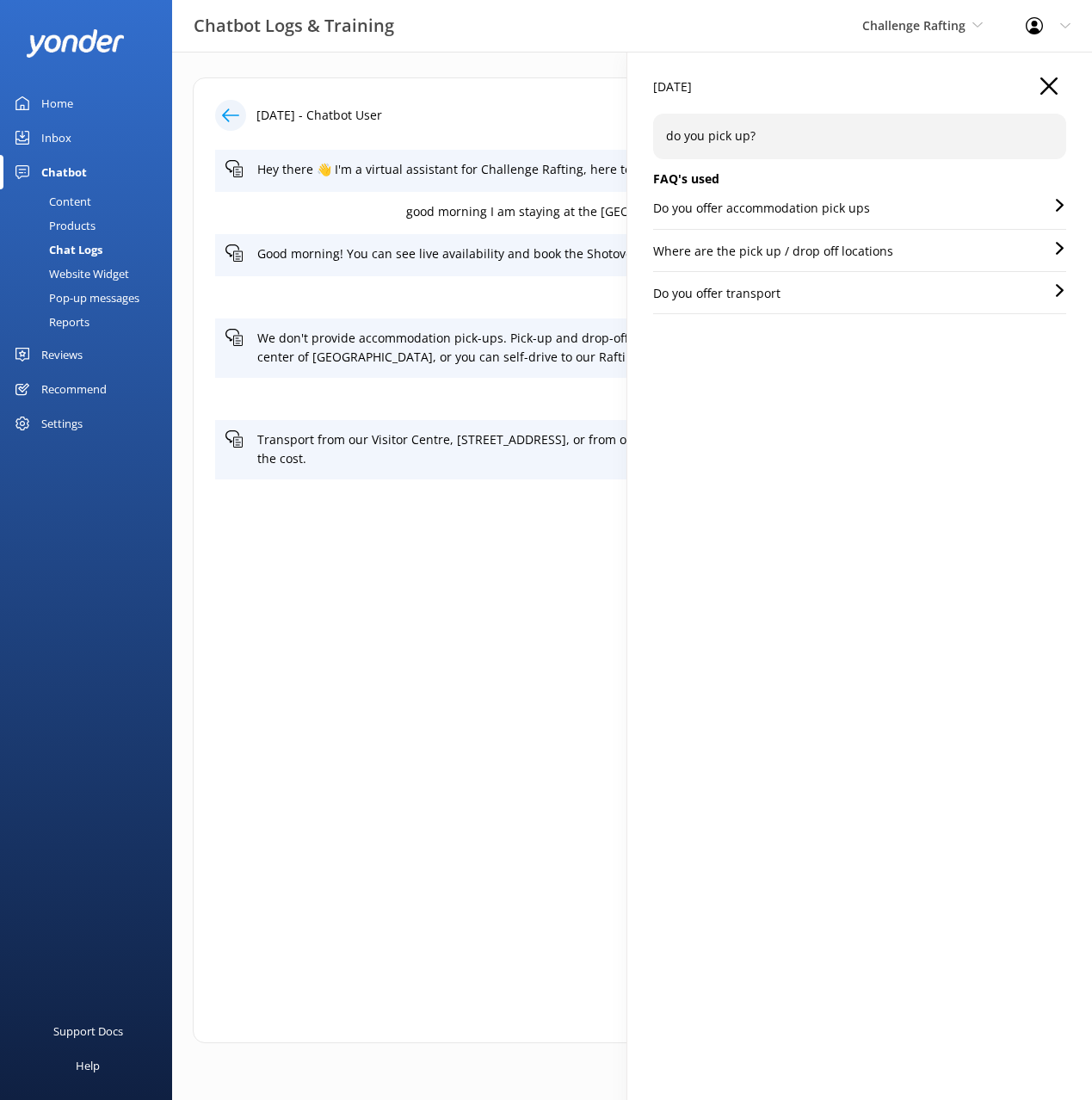
click at [791, 288] on div "Do you offer transport" at bounding box center [859, 299] width 413 height 30
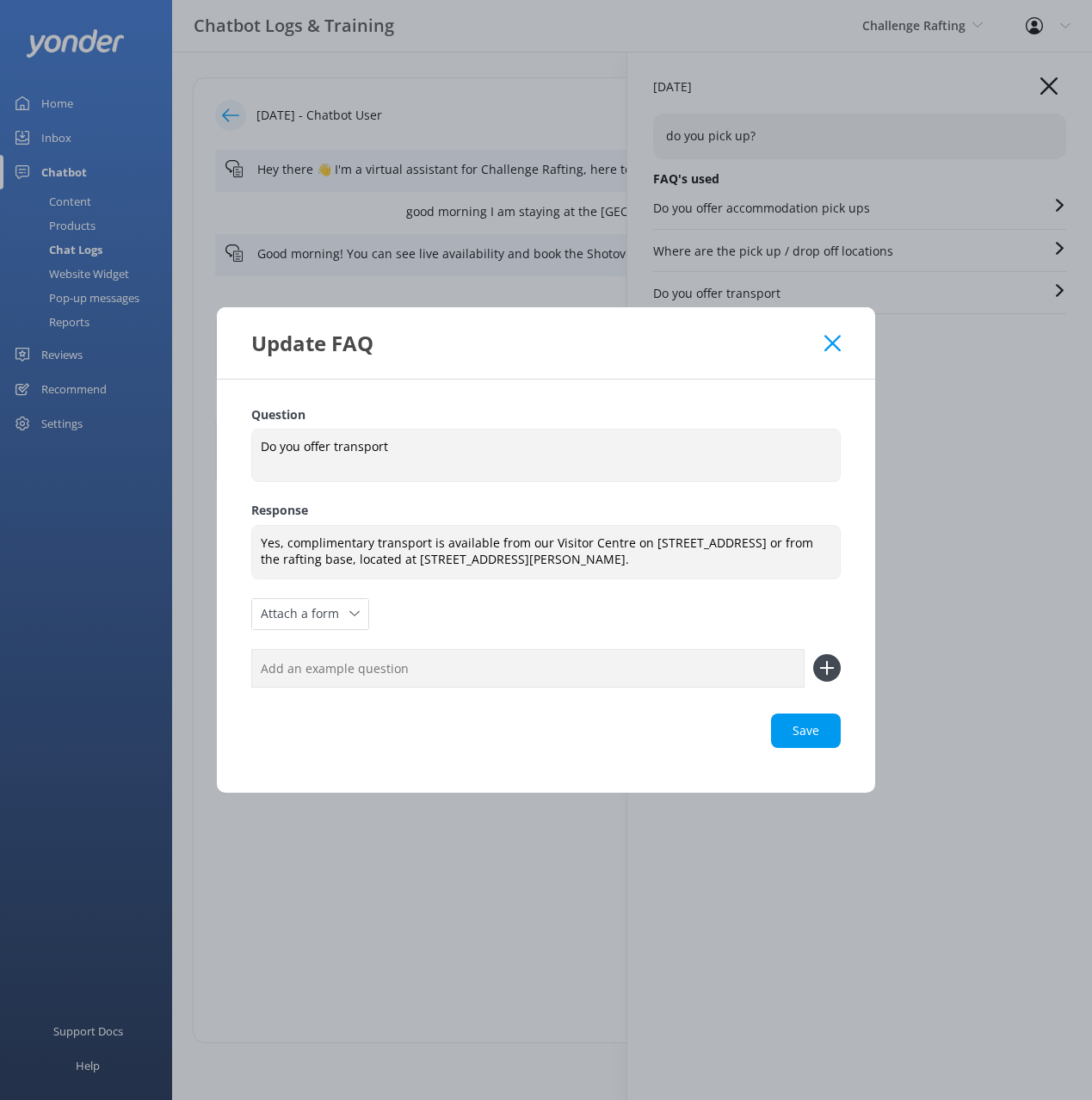
click at [673, 358] on div "Update FAQ" at bounding box center [546, 343] width 658 height 72
drag, startPoint x: 272, startPoint y: 549, endPoint x: 218, endPoint y: 544, distance: 54.2
click at [218, 544] on div "Question Do you offer transport Do you offer transport Response Yes, compliment…" at bounding box center [546, 585] width 658 height 413
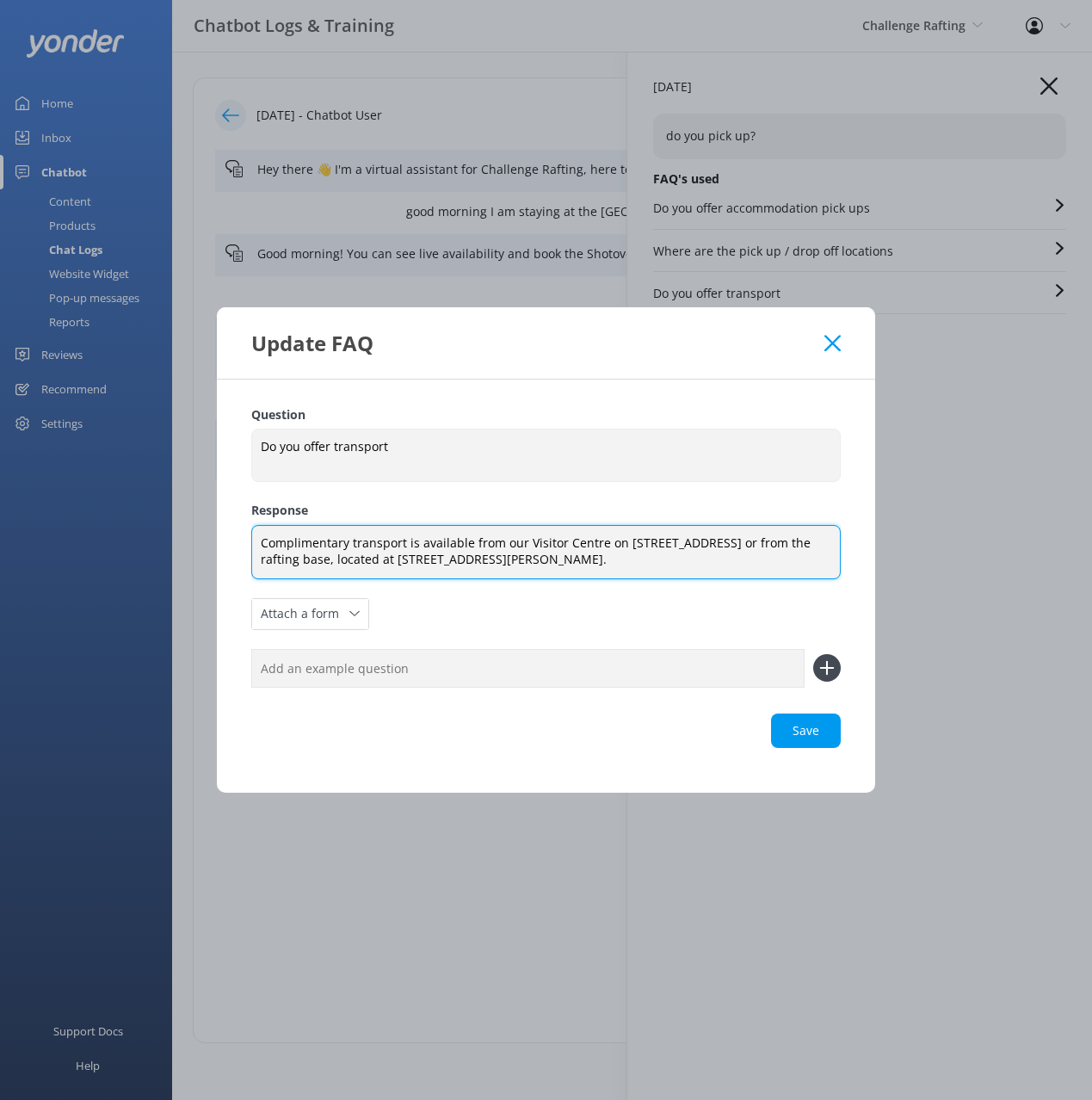
click at [574, 534] on textarea "Complimentary transport is available from our Visitor Centre on 37 Camp Street …" at bounding box center [546, 552] width 589 height 54
click at [474, 556] on textarea "Complimentary transport is available from our Visitor Centre on 37 Camp Street …" at bounding box center [546, 552] width 589 height 54
click at [562, 553] on textarea "Complimentary transport is available from our Visitor Centre on 37 Camp Street …" at bounding box center [546, 552] width 589 height 54
drag, startPoint x: 655, startPoint y: 543, endPoint x: 620, endPoint y: 544, distance: 35.0
click at [620, 544] on textarea "Complimentary transport is available from our Visitor Centre on 37 Camp Street …" at bounding box center [546, 552] width 589 height 54
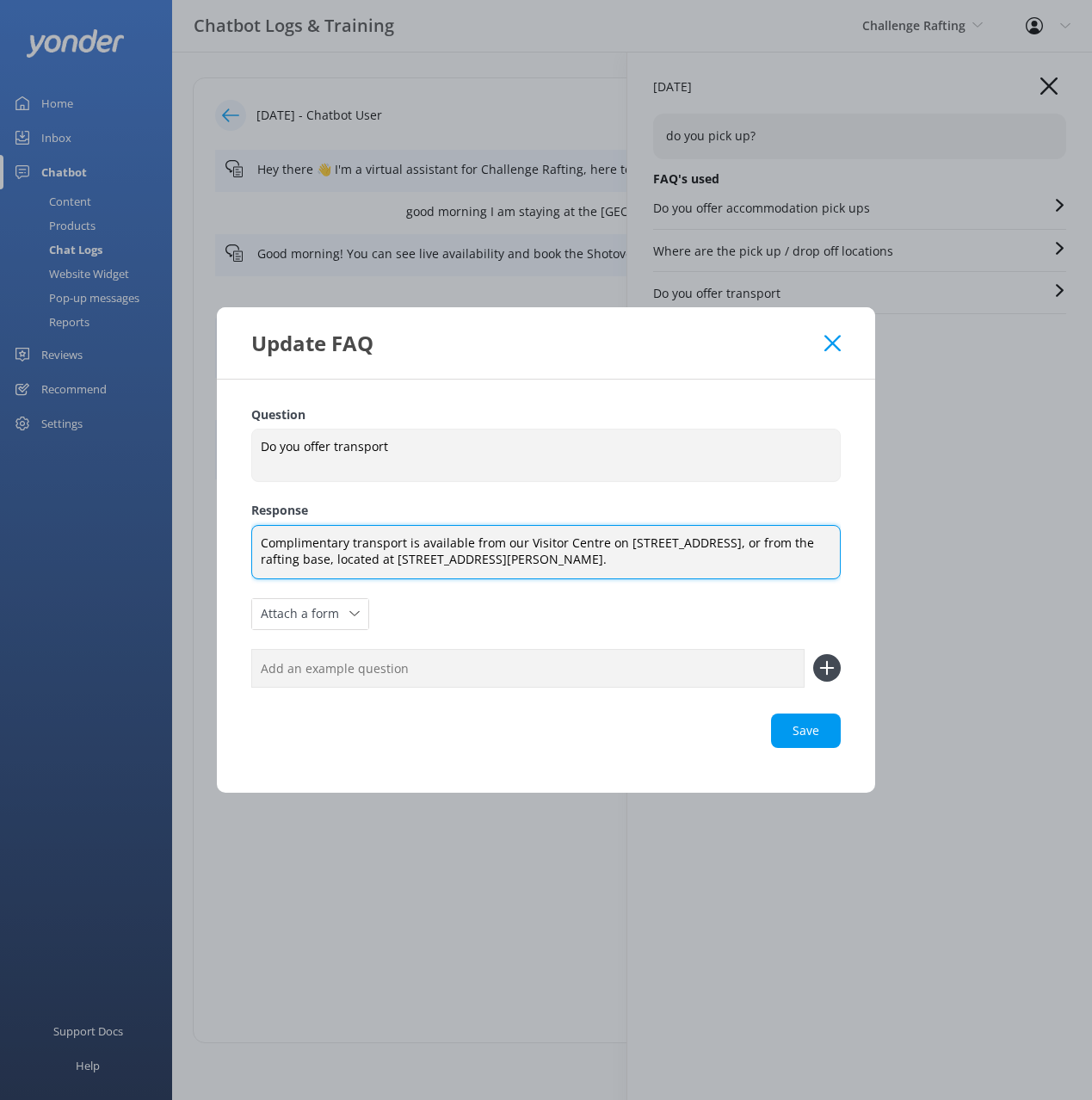
drag, startPoint x: 741, startPoint y: 542, endPoint x: 720, endPoint y: 551, distance: 22.8
click at [741, 542] on textarea "Complimentary transport is available from our Visitor Centre on 88 Beach Street…" at bounding box center [546, 552] width 589 height 54
click at [482, 552] on textarea "Complimentary transport is available from our Visitor Centre on 88 Beach Street…" at bounding box center [546, 552] width 589 height 54
click at [574, 559] on textarea "Complimentary transport is available from our Visitor Centre on 88 Beach Street…" at bounding box center [546, 552] width 589 height 54
click at [813, 603] on div "Loading.." at bounding box center [546, 730] width 589 height 35
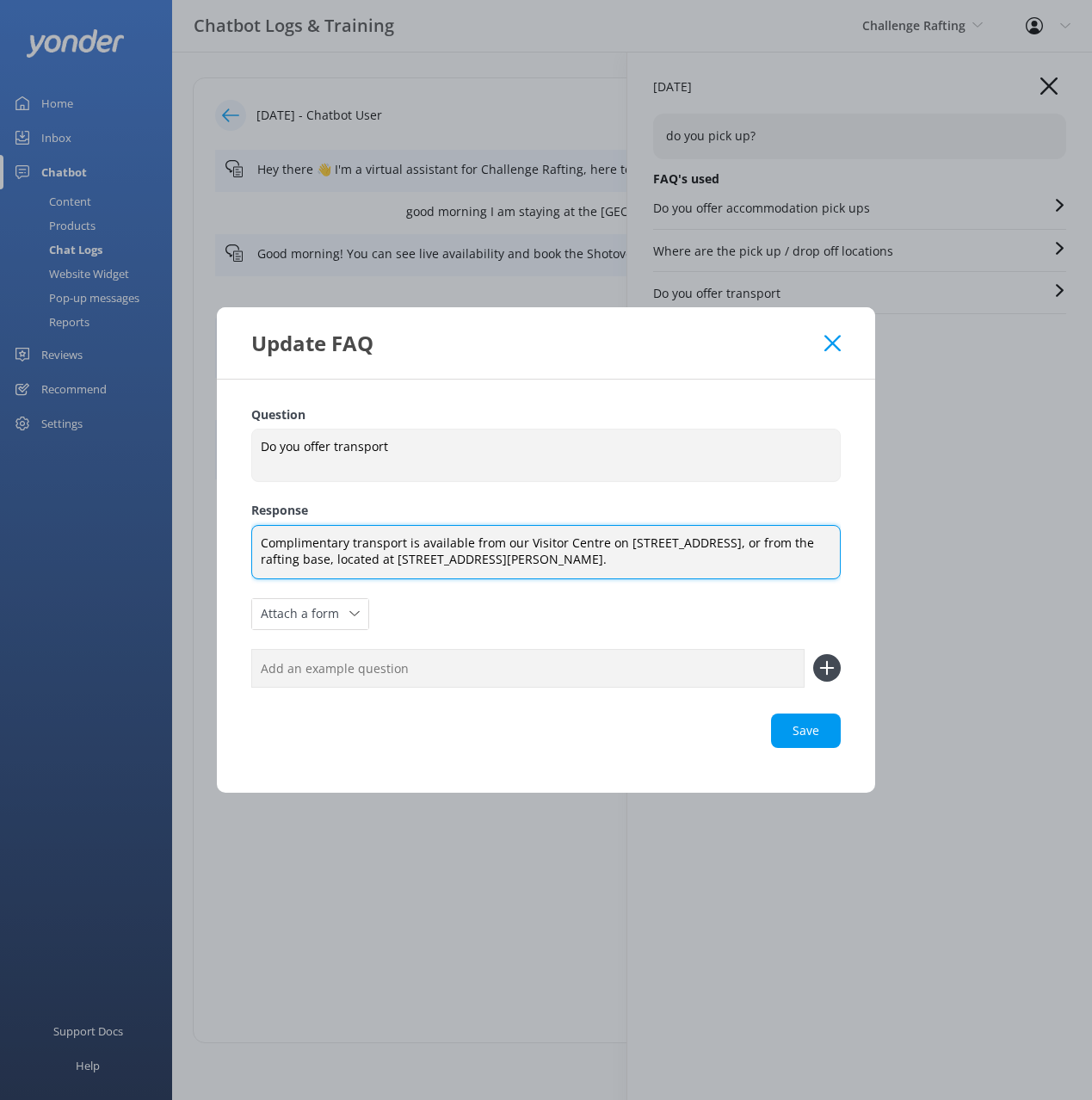
type textarea "Complimentary transport is available from our Visitor Centre on 88 Beach Street…"
click at [697, 393] on div "Question Do you offer transport Do you offer transport Response Complimentary t…" at bounding box center [546, 585] width 658 height 413
drag, startPoint x: 816, startPoint y: 391, endPoint x: 829, endPoint y: 378, distance: 18.4
click at [820, 387] on div "Question Do you offer transport Do you offer transport Response Complimentary t…" at bounding box center [546, 585] width 658 height 413
click at [832, 347] on icon at bounding box center [832, 343] width 16 height 17
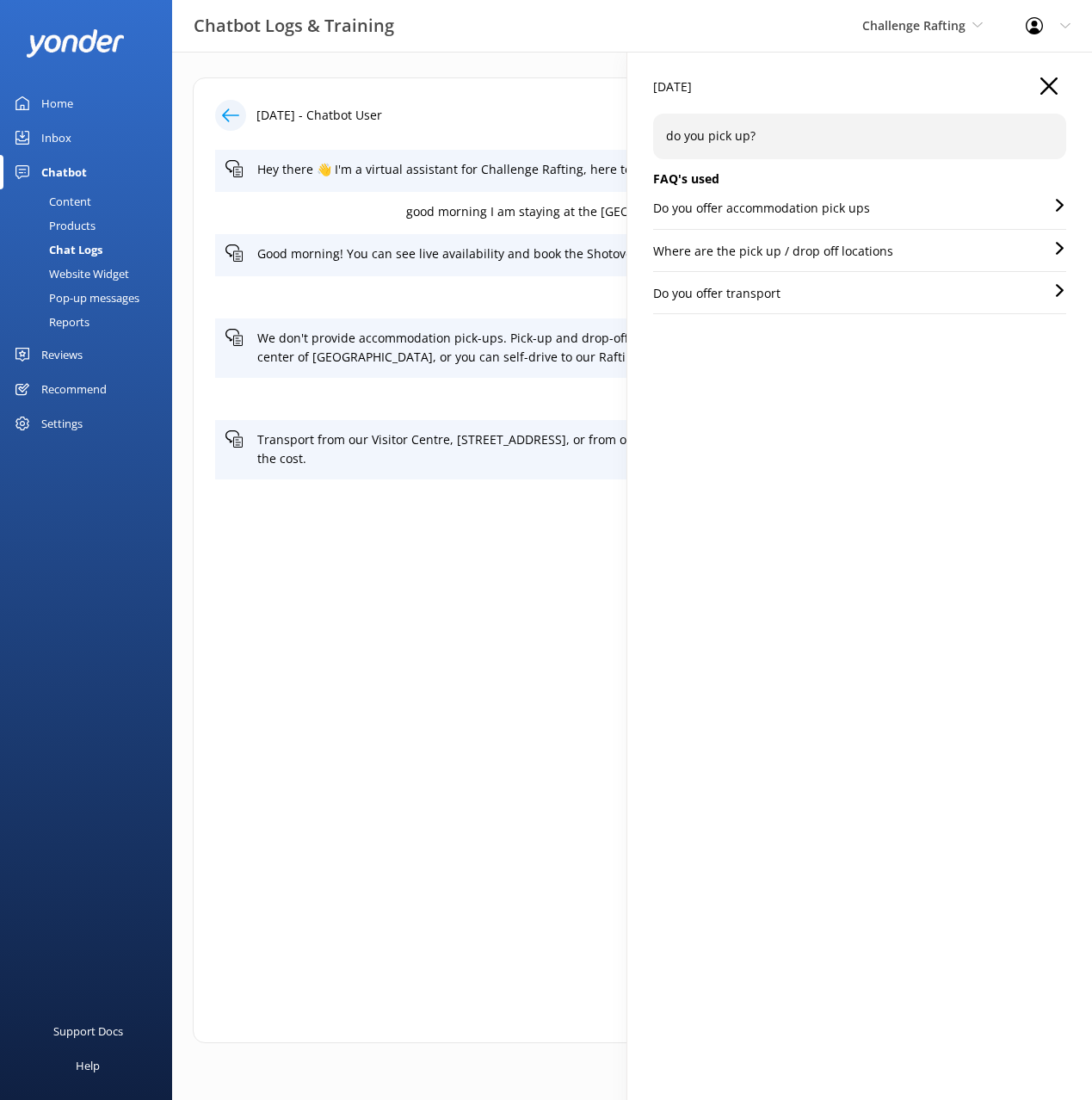
click at [1052, 86] on icon "button" at bounding box center [1048, 86] width 17 height 17
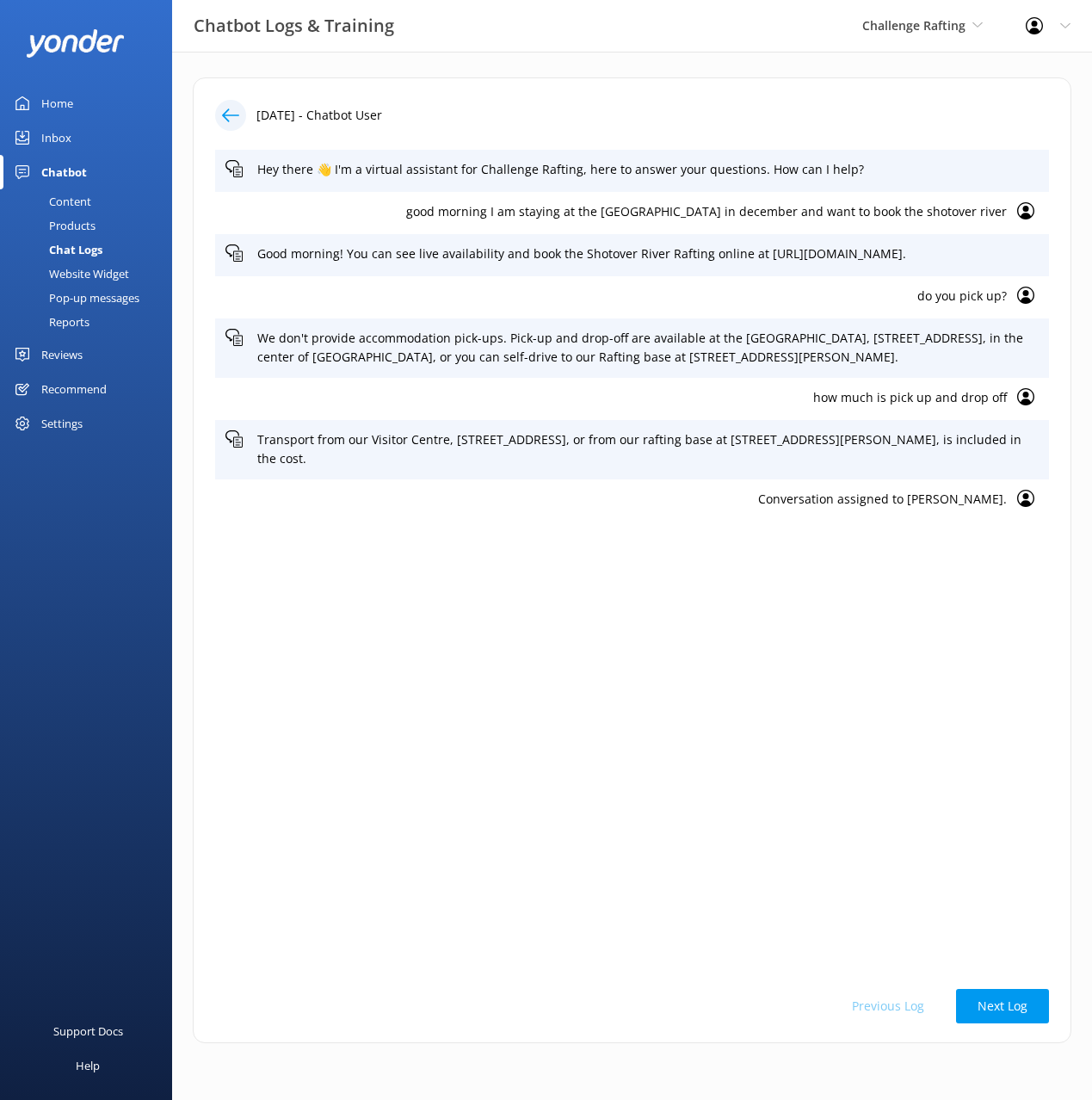
click at [494, 105] on div "14th Sep 2025 - Chatbot User" at bounding box center [632, 115] width 834 height 31
click at [79, 197] on div "Content" at bounding box center [51, 201] width 81 height 24
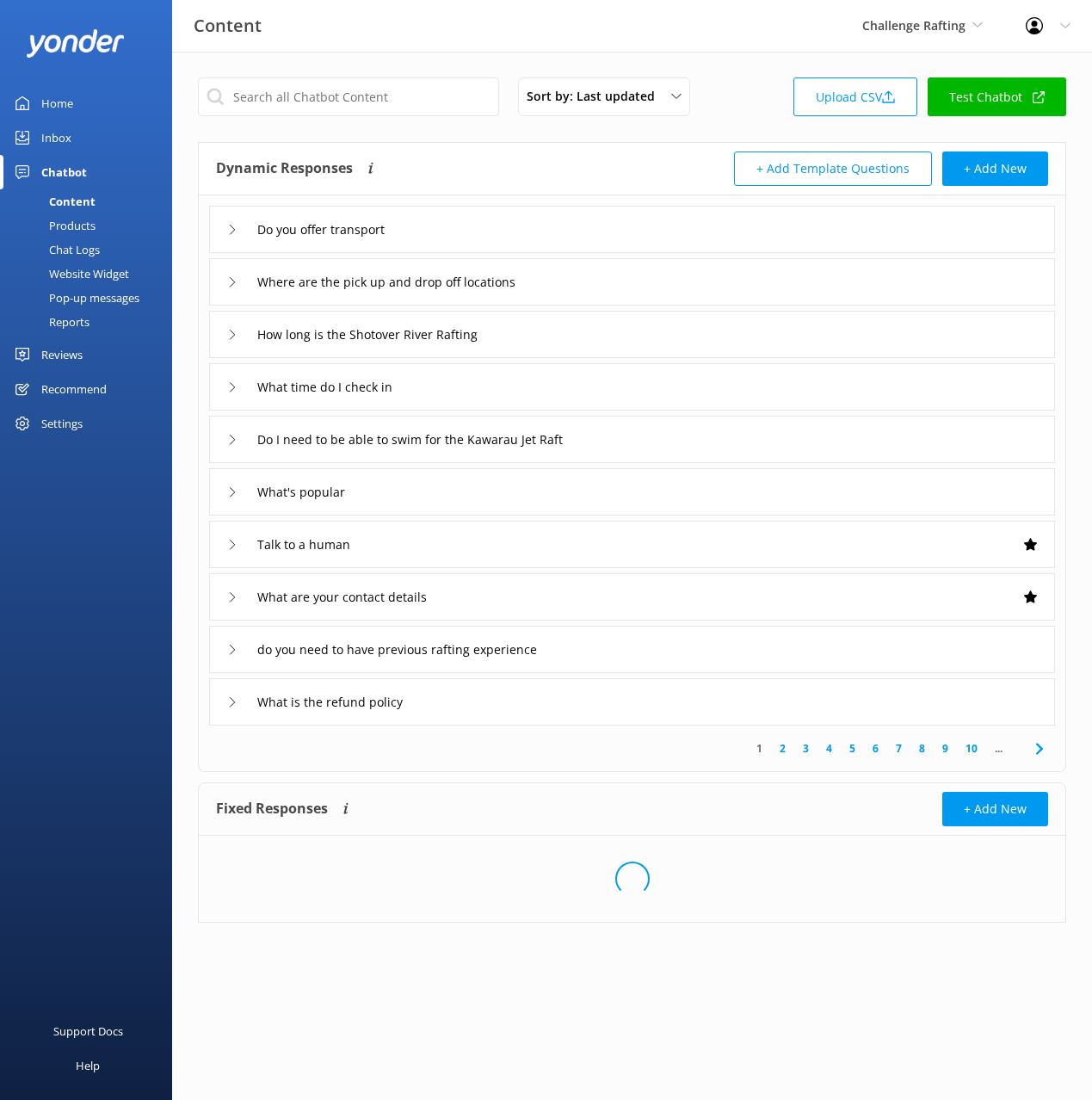
click at [740, 121] on div "Sort by: Last updated Title (A-Z) Last updated Upload CSV Test Chatbot" at bounding box center [633, 102] width 869 height 49
click at [727, 114] on div "Sort by: Last updated Title (A-Z) Last updated Upload CSV Test Chatbot" at bounding box center [633, 102] width 869 height 49
click at [339, 222] on input "Do you offer transport" at bounding box center [334, 229] width 172 height 26
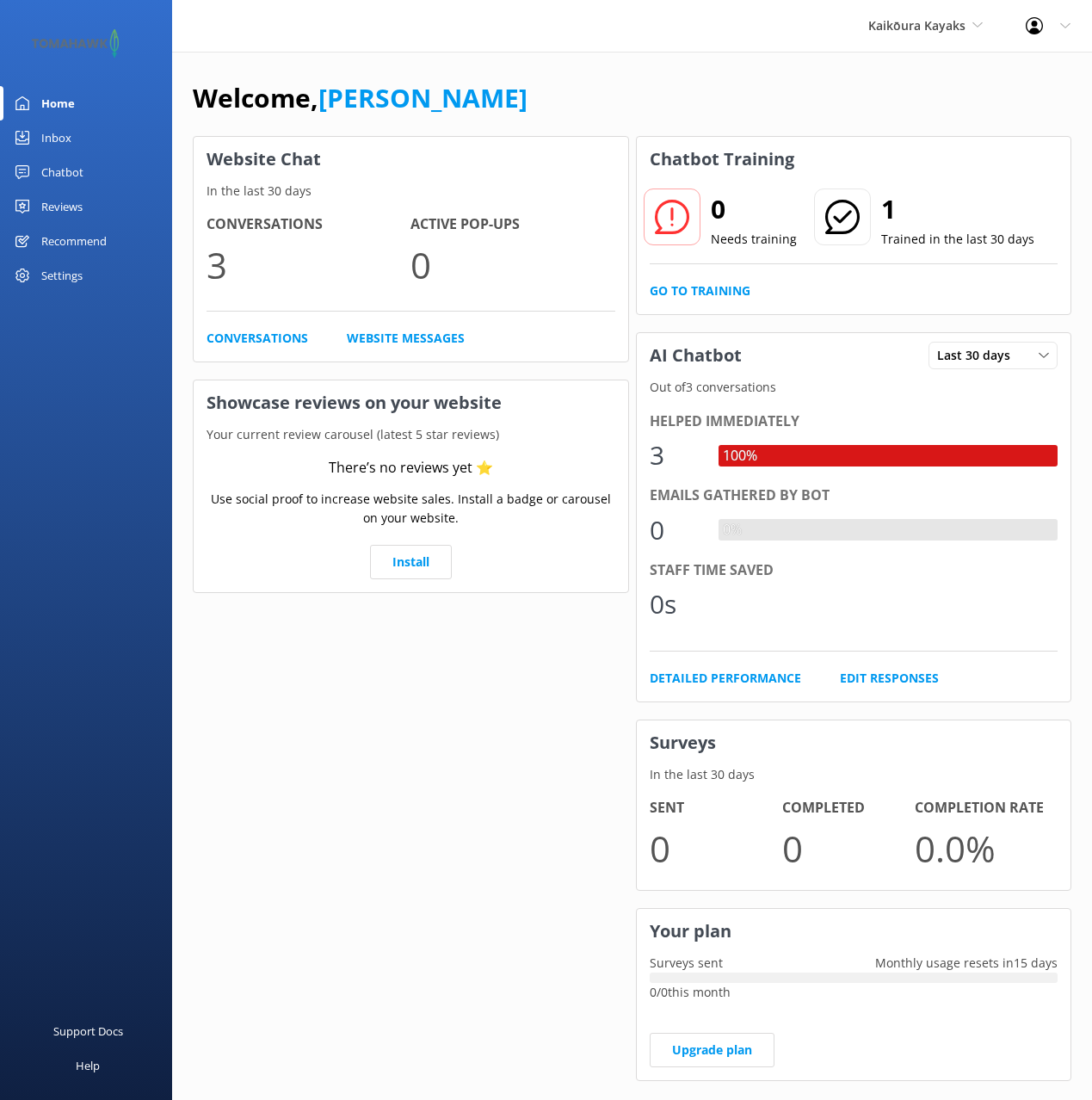
drag, startPoint x: 601, startPoint y: 91, endPoint x: 900, endPoint y: 192, distance: 315.6
click at [601, 91] on div "Welcome, [PERSON_NAME]" at bounding box center [632, 106] width 878 height 58
click at [44, 175] on div "Chatbot" at bounding box center [63, 172] width 43 height 35
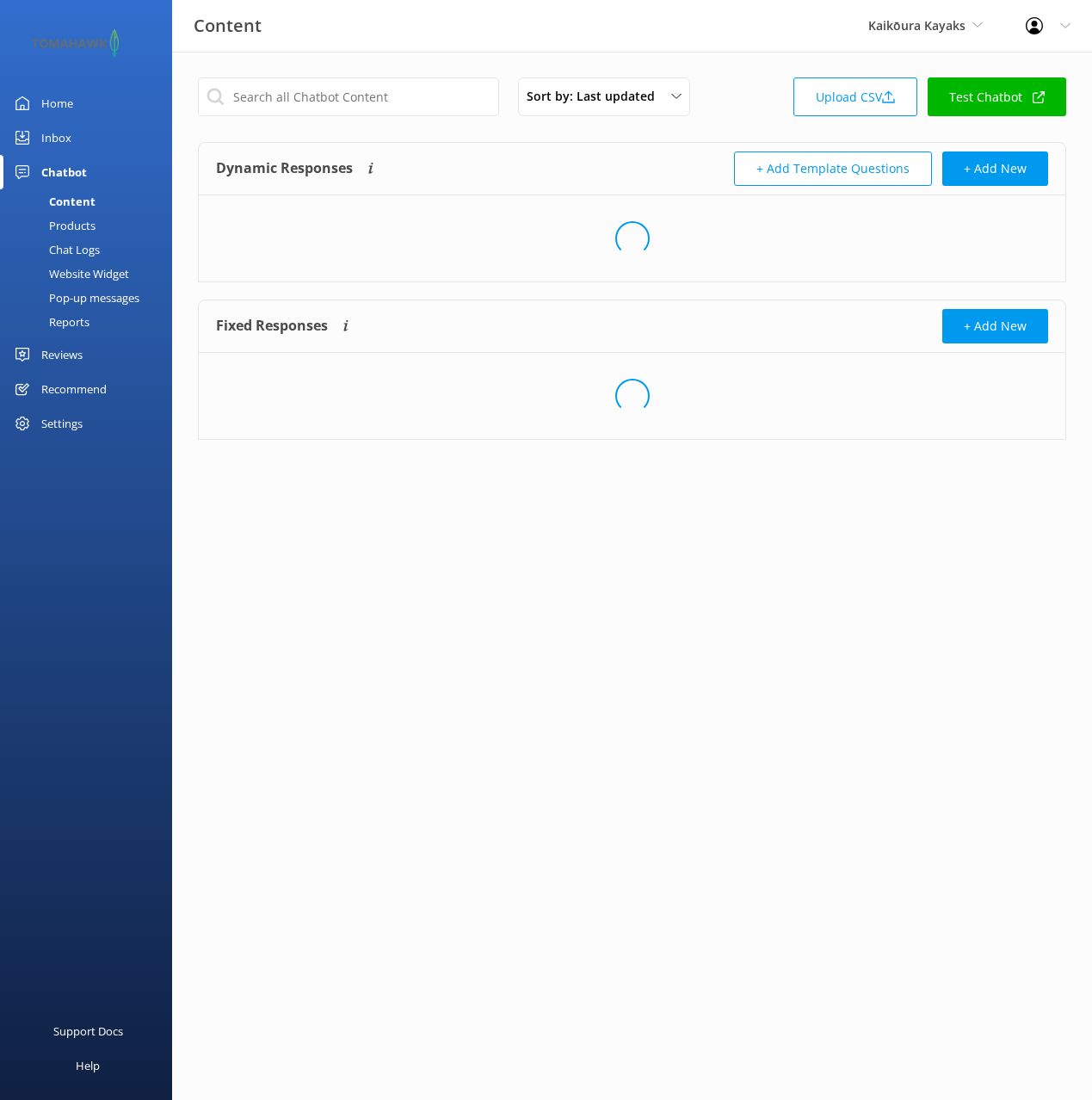
click at [720, 144] on div "Dynamic Responses The chatbot will generate a response based on the content inf…" at bounding box center [632, 169] width 867 height 52
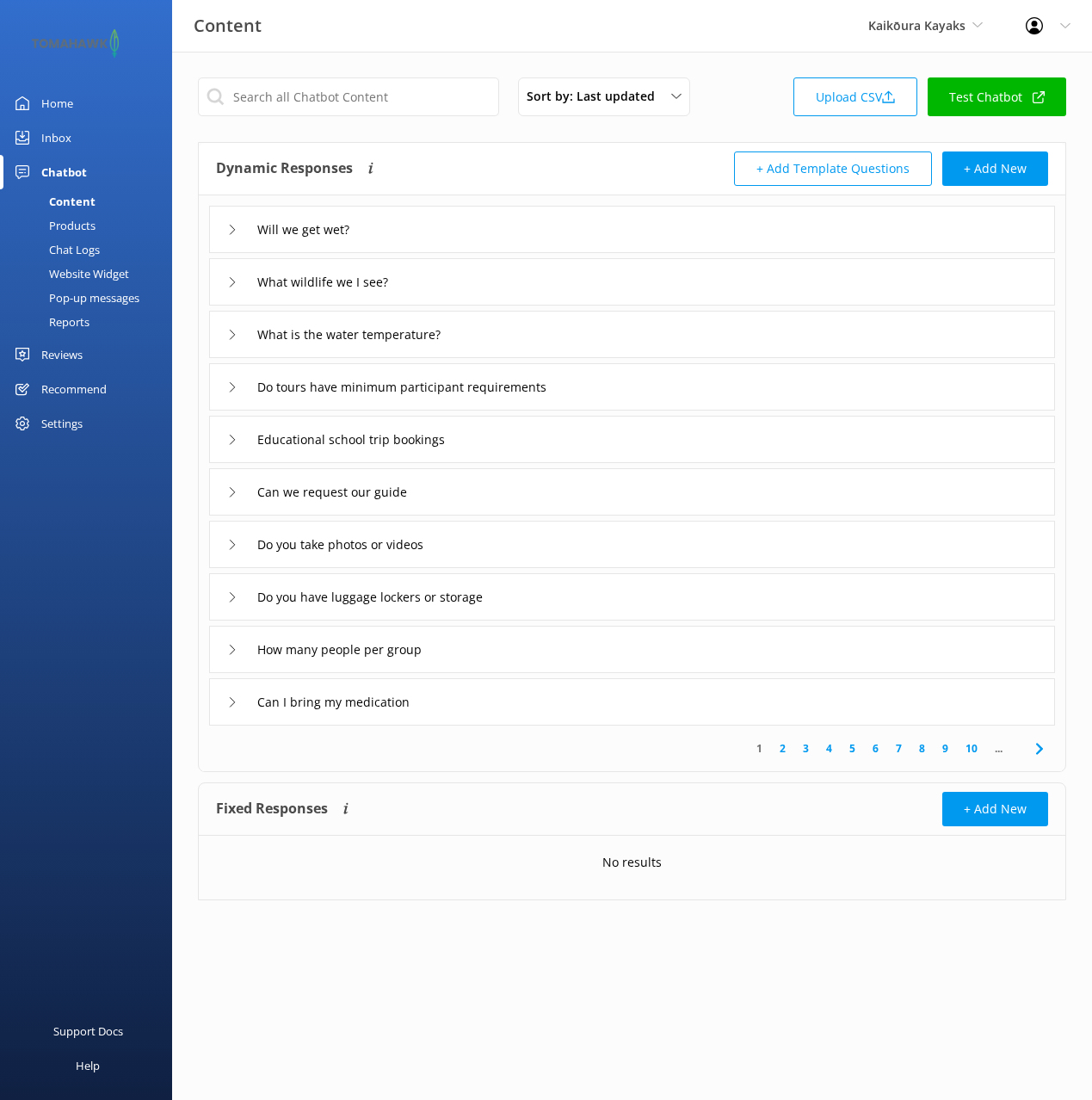
click at [740, 107] on div "Sort by: Last updated Title (A-Z) Last updated Upload CSV Test Chatbot" at bounding box center [633, 102] width 869 height 49
click at [1034, 751] on icon at bounding box center [1039, 748] width 20 height 20
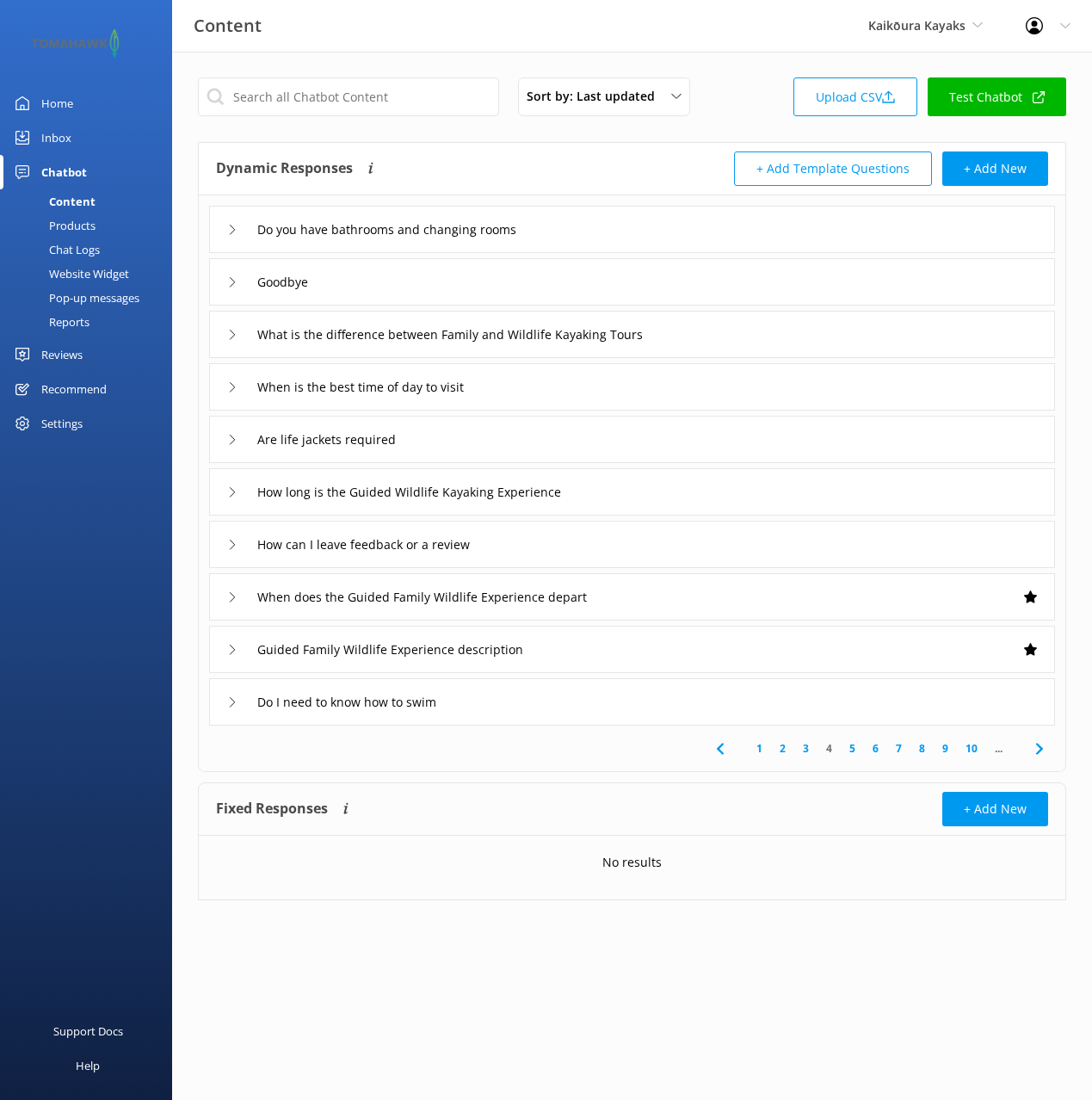
drag, startPoint x: 725, startPoint y: 749, endPoint x: 735, endPoint y: 750, distance: 10.0
click at [726, 749] on icon at bounding box center [720, 748] width 20 height 20
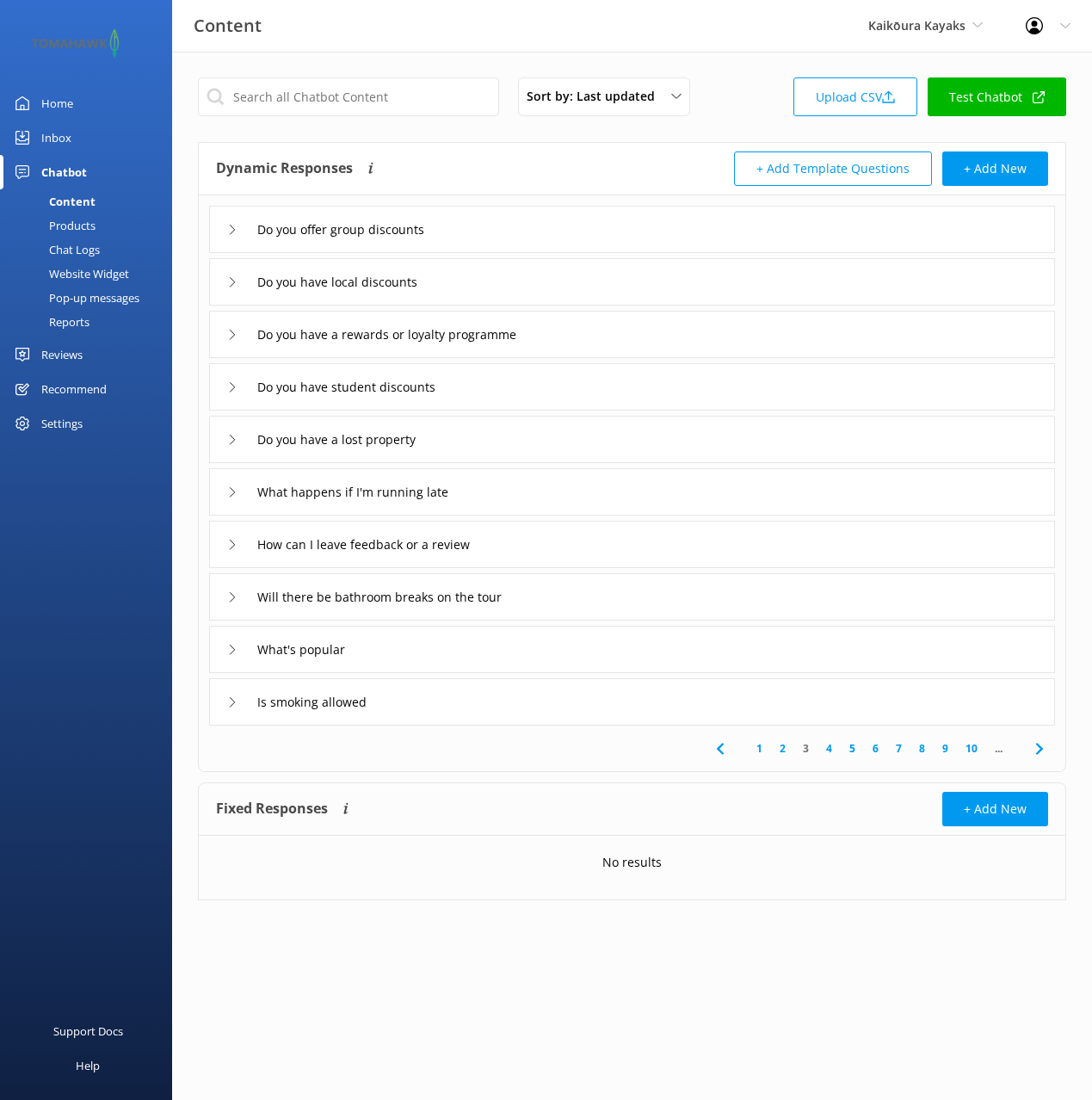
click at [393, 655] on div "What's popular" at bounding box center [632, 649] width 845 height 47
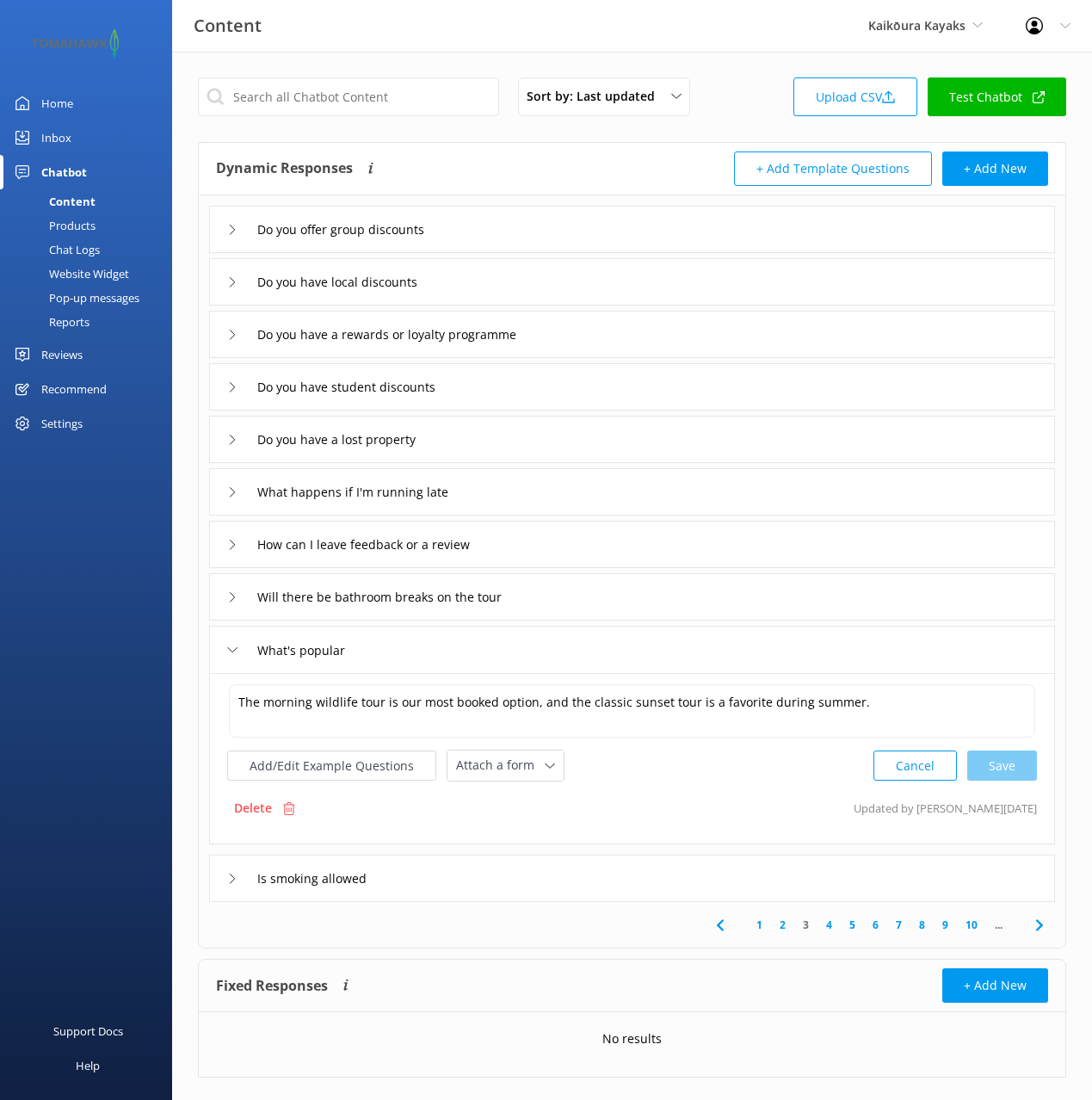
click at [722, 778] on div "Add/Edit Example Questions Attach a form Leave contact details Check availabili…" at bounding box center [632, 765] width 810 height 32
drag, startPoint x: 673, startPoint y: 756, endPoint x: 687, endPoint y: 754, distance: 14.1
click at [673, 756] on div "Add/Edit Example Questions Attach a form Leave contact details Check availabili…" at bounding box center [632, 765] width 810 height 32
click at [845, 709] on textarea "The morning wildlife tour is our most booked option, and the classic sunset tou…" at bounding box center [632, 710] width 806 height 53
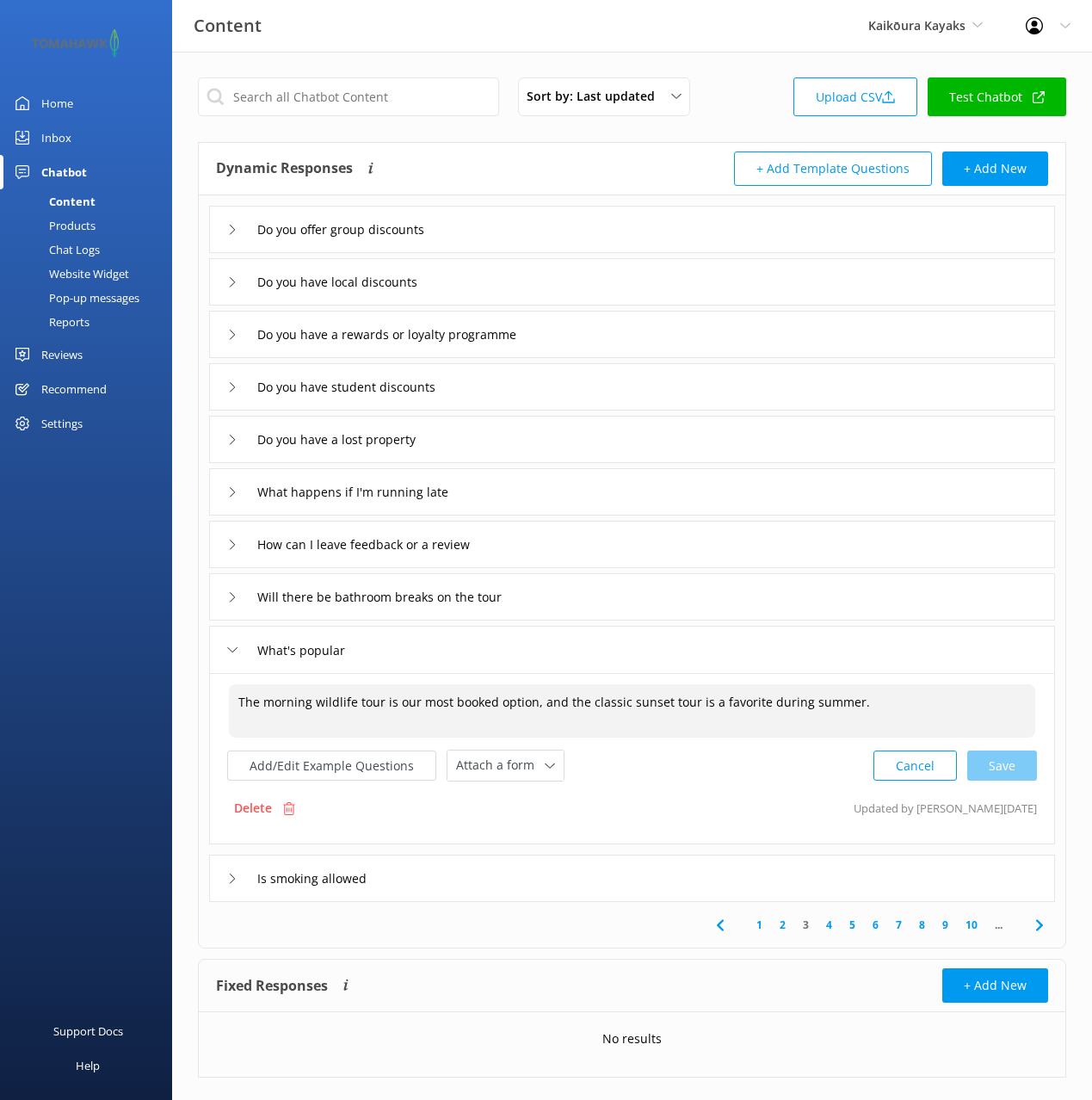
drag, startPoint x: 801, startPoint y: 767, endPoint x: 760, endPoint y: 729, distance: 55.9
click at [800, 766] on div "Add/Edit Example Questions Attach a form Leave contact details Check availabili…" at bounding box center [632, 765] width 810 height 32
drag, startPoint x: 996, startPoint y: 759, endPoint x: 959, endPoint y: 783, distance: 44.1
click at [996, 759] on div "Cancel Save" at bounding box center [955, 765] width 163 height 32
drag, startPoint x: 693, startPoint y: 704, endPoint x: 665, endPoint y: 707, distance: 28.2
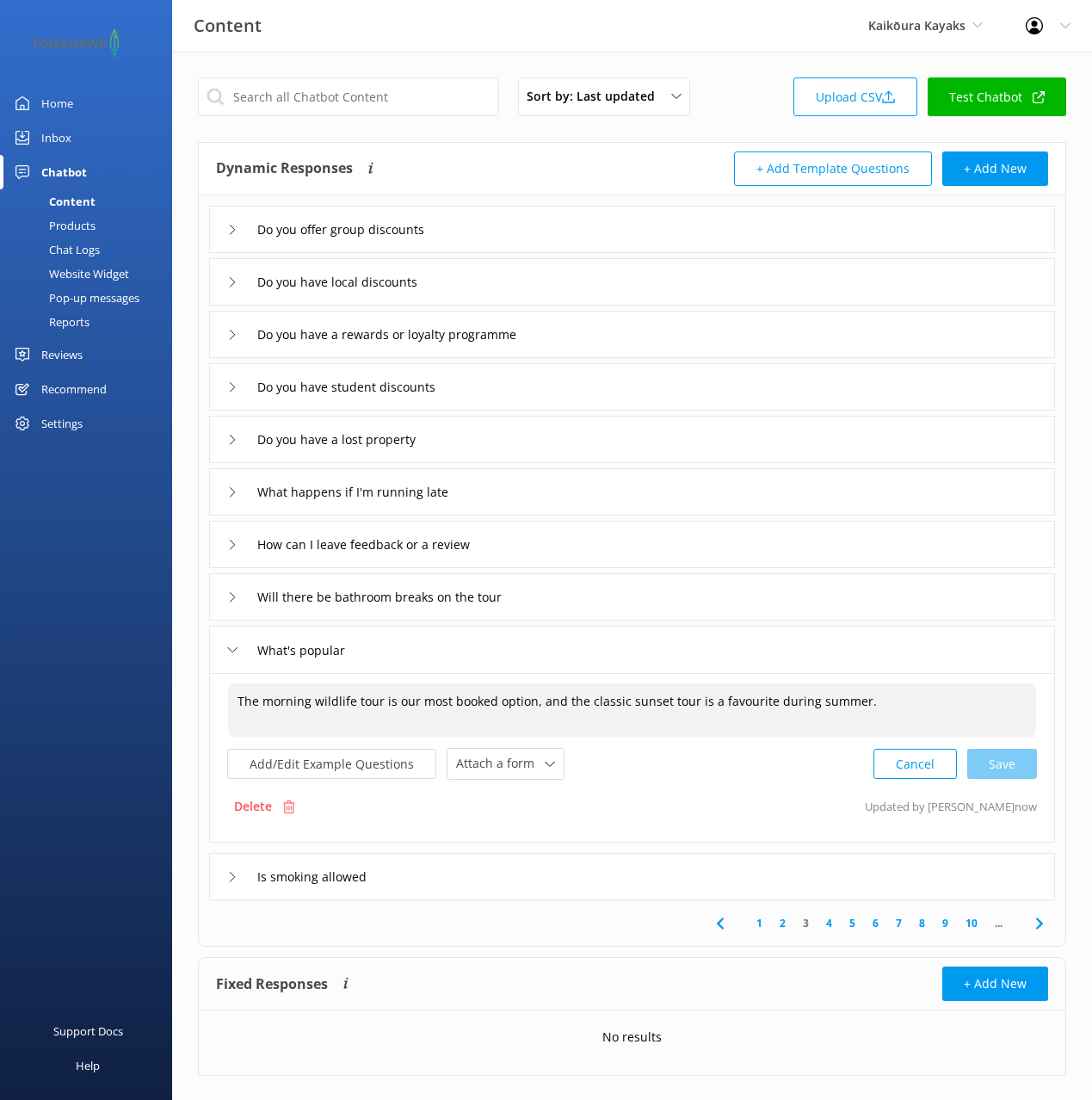
click at [689, 705] on textarea "The morning wildlife tour is our most booked option, and the classic sunset tou…" at bounding box center [632, 709] width 808 height 53
drag, startPoint x: 666, startPoint y: 707, endPoint x: 767, endPoint y: 705, distance: 101.0
click at [673, 707] on textarea "The morning wildlife tour is our most booked option, and the classic sunset tou…" at bounding box center [632, 709] width 808 height 53
drag, startPoint x: 771, startPoint y: 705, endPoint x: 794, endPoint y: 704, distance: 23.0
click at [772, 705] on textarea "The morning wildlife tour is our most booked option, and the classic sunset tou…" at bounding box center [632, 709] width 808 height 53
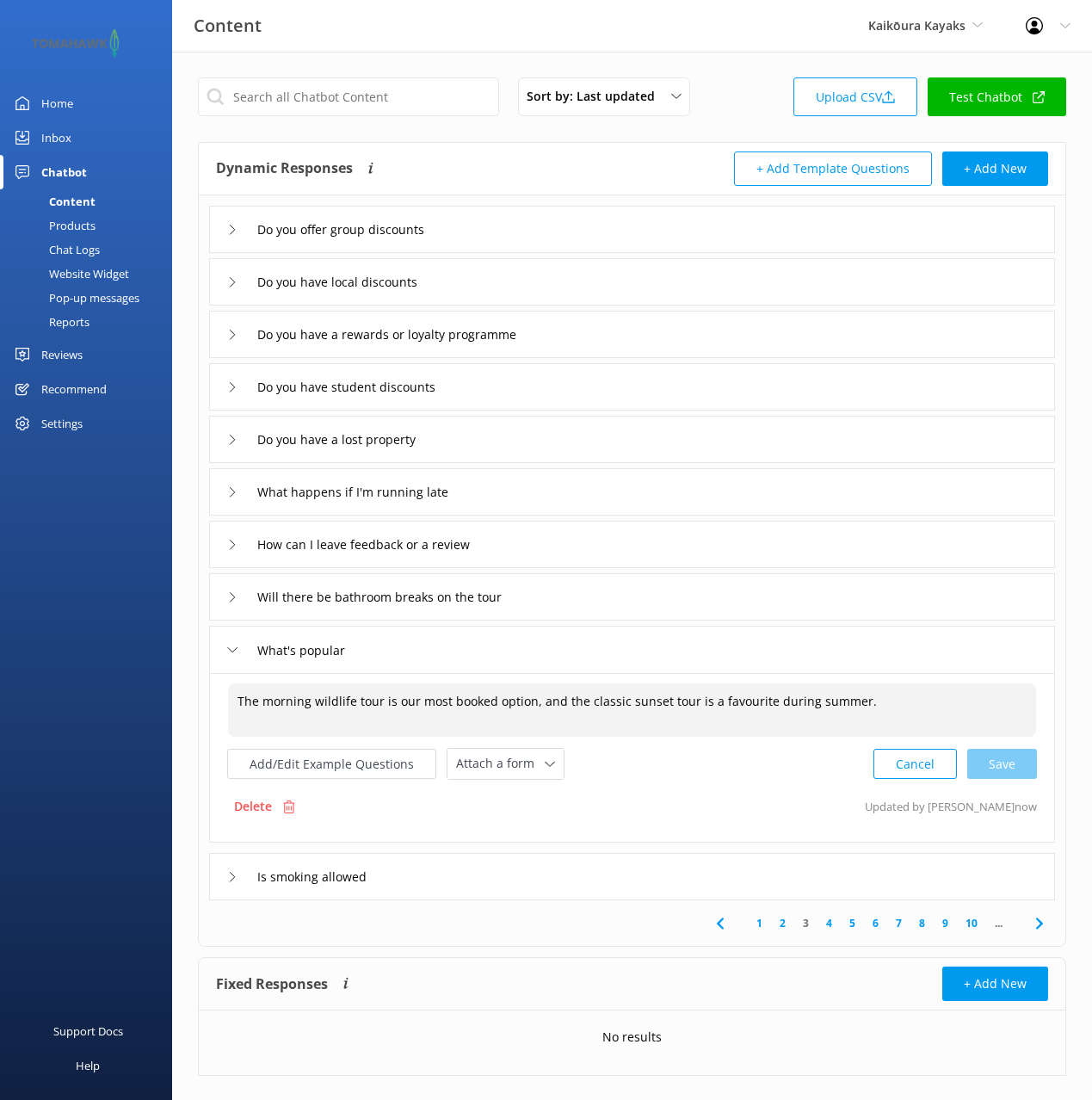
drag, startPoint x: 844, startPoint y: 702, endPoint x: 833, endPoint y: 711, distance: 14.2
click at [844, 702] on textarea "The morning wildlife tour is our most booked option, and the classic sunset tou…" at bounding box center [632, 709] width 808 height 53
click at [894, 714] on textarea "The morning wildlife tour is our most booked option, and the classic sunset tou…" at bounding box center [632, 709] width 808 height 53
click at [1002, 763] on div "Cancel Save" at bounding box center [955, 763] width 163 height 32
click at [706, 767] on div "Add/Edit Example Questions Attach a form Leave contact details Check availabili…" at bounding box center [632, 763] width 810 height 32
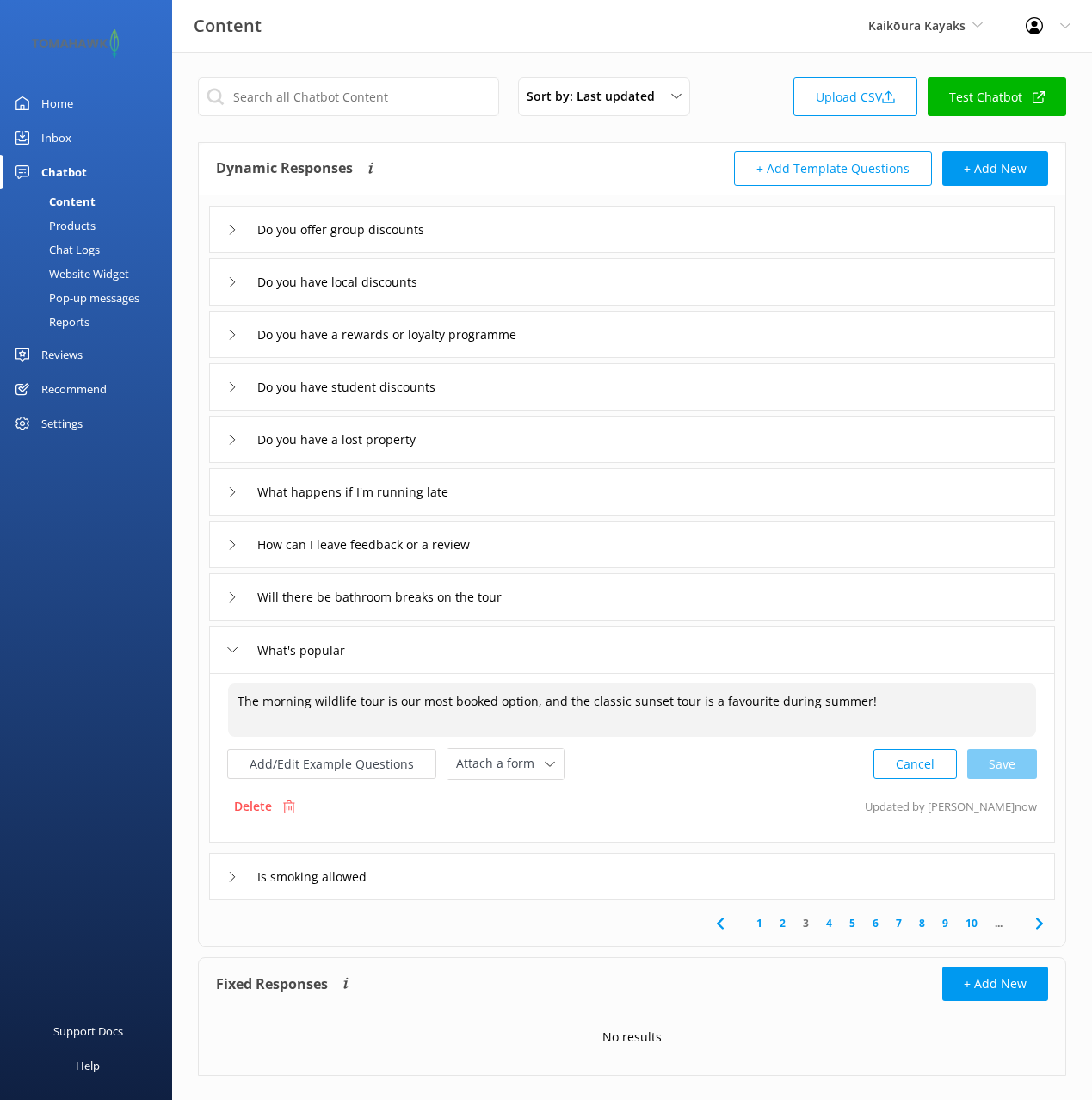
click at [576, 770] on div "Add/Edit Example Questions Attach a form Leave contact details Check availabili…" at bounding box center [632, 763] width 810 height 32
click at [625, 769] on div "Add/Edit Example Questions Attach a form Leave contact details Check availabili…" at bounding box center [632, 763] width 810 height 32
click at [514, 756] on span "Attach a form" at bounding box center [500, 763] width 89 height 19
drag, startPoint x: 502, startPoint y: 832, endPoint x: 544, endPoint y: 822, distance: 43.2
click at [503, 831] on div "Check availability" at bounding box center [499, 835] width 85 height 17
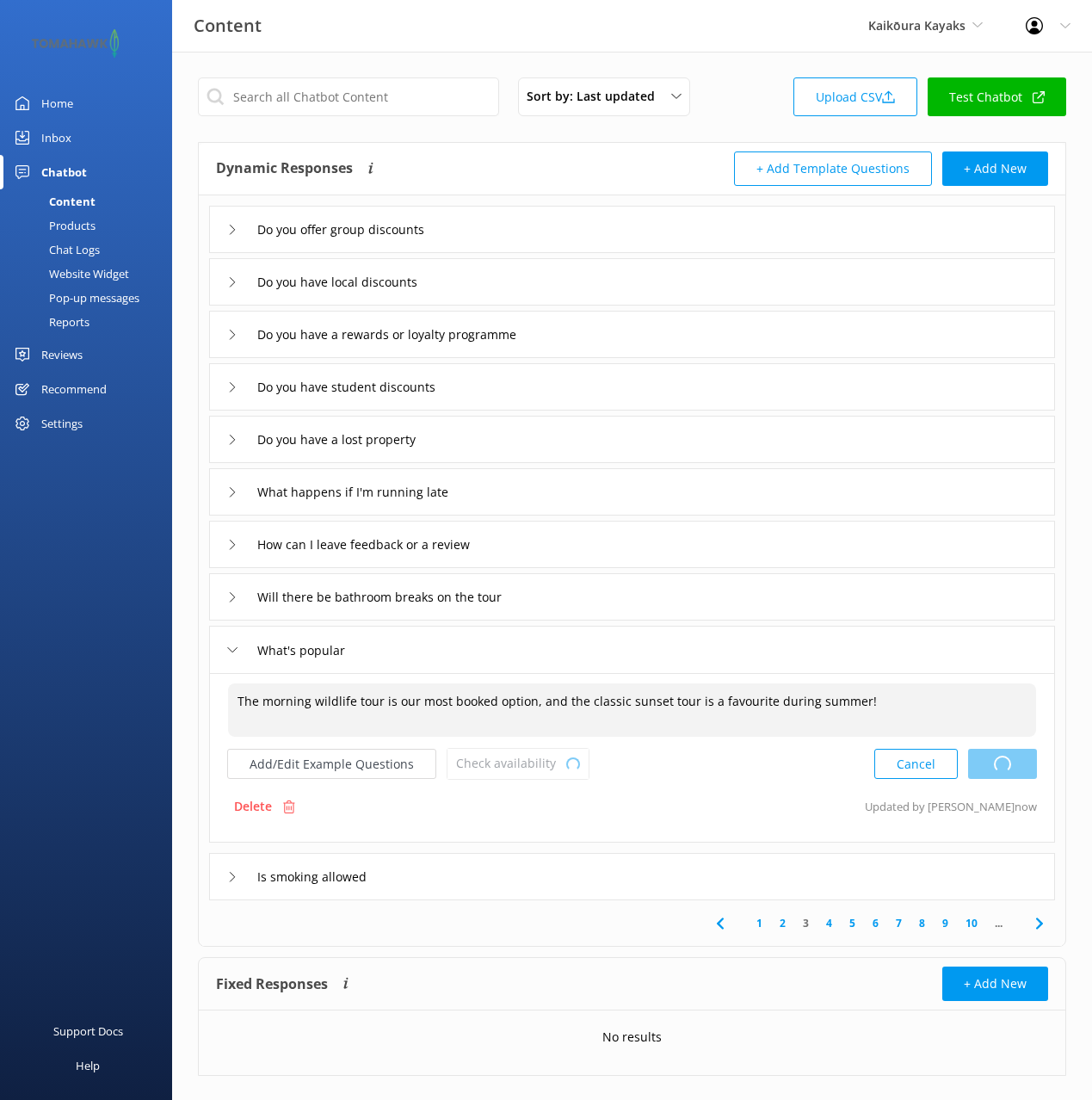
drag, startPoint x: 748, startPoint y: 776, endPoint x: 697, endPoint y: 750, distance: 57.2
click at [747, 776] on div "Add/Edit Example Questions Check availability Loading.. Leave contact details C…" at bounding box center [632, 763] width 810 height 32
type textarea "The morning wildlife tour is our most booked option, and the classic sunset tou…"
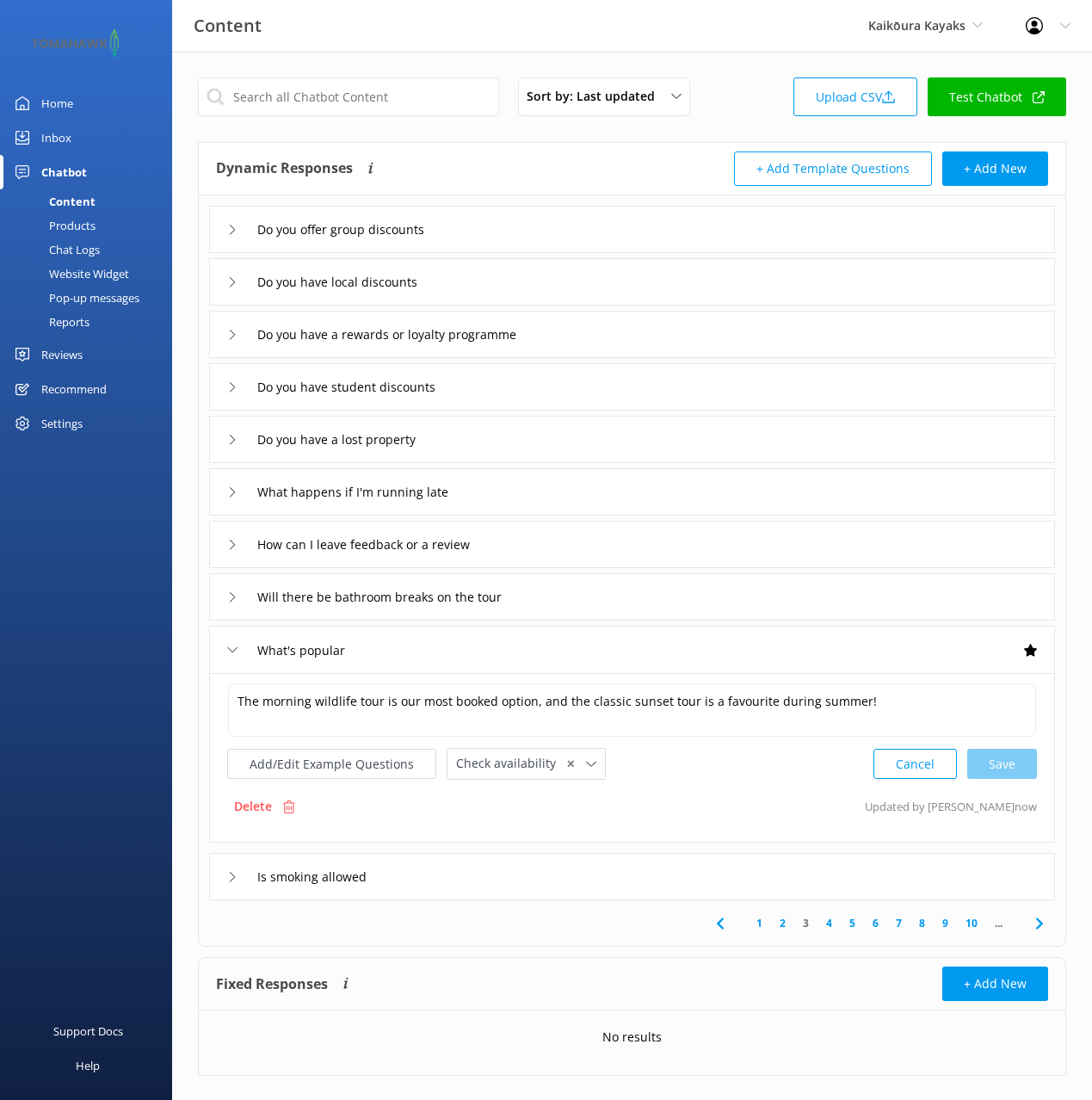
drag, startPoint x: 71, startPoint y: 105, endPoint x: 163, endPoint y: 112, distance: 92.3
click at [73, 105] on div "Home" at bounding box center [57, 104] width 32 height 35
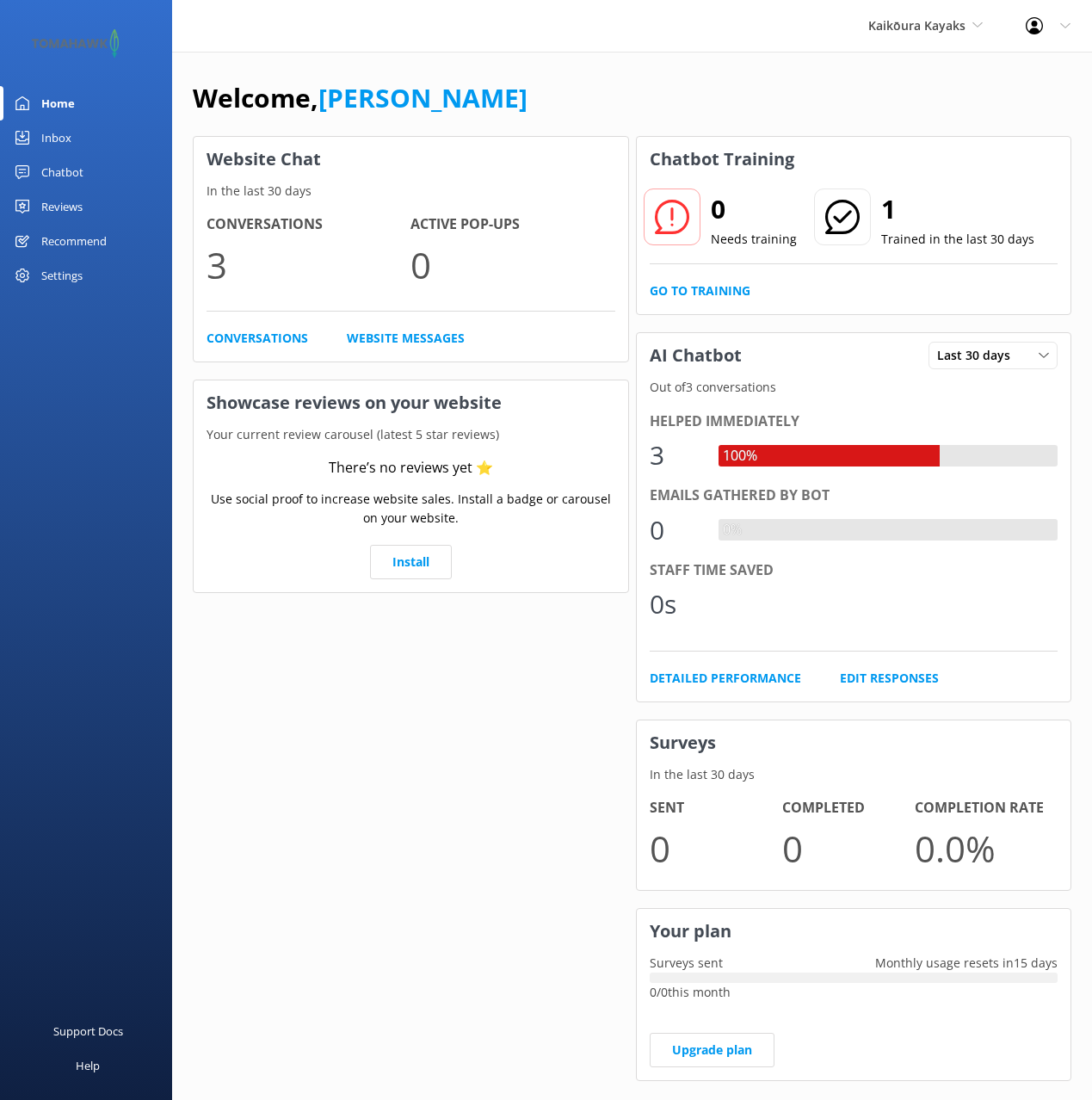
drag, startPoint x: 690, startPoint y: 106, endPoint x: 708, endPoint y: 107, distance: 18.0
click at [690, 106] on div "Welcome, Mikayla" at bounding box center [632, 106] width 878 height 58
drag, startPoint x: 576, startPoint y: 90, endPoint x: 534, endPoint y: 104, distance: 44.3
click at [568, 93] on div "Welcome, Mikayla" at bounding box center [632, 106] width 878 height 58
click at [790, 98] on div "Welcome, Mikayla" at bounding box center [632, 106] width 878 height 58
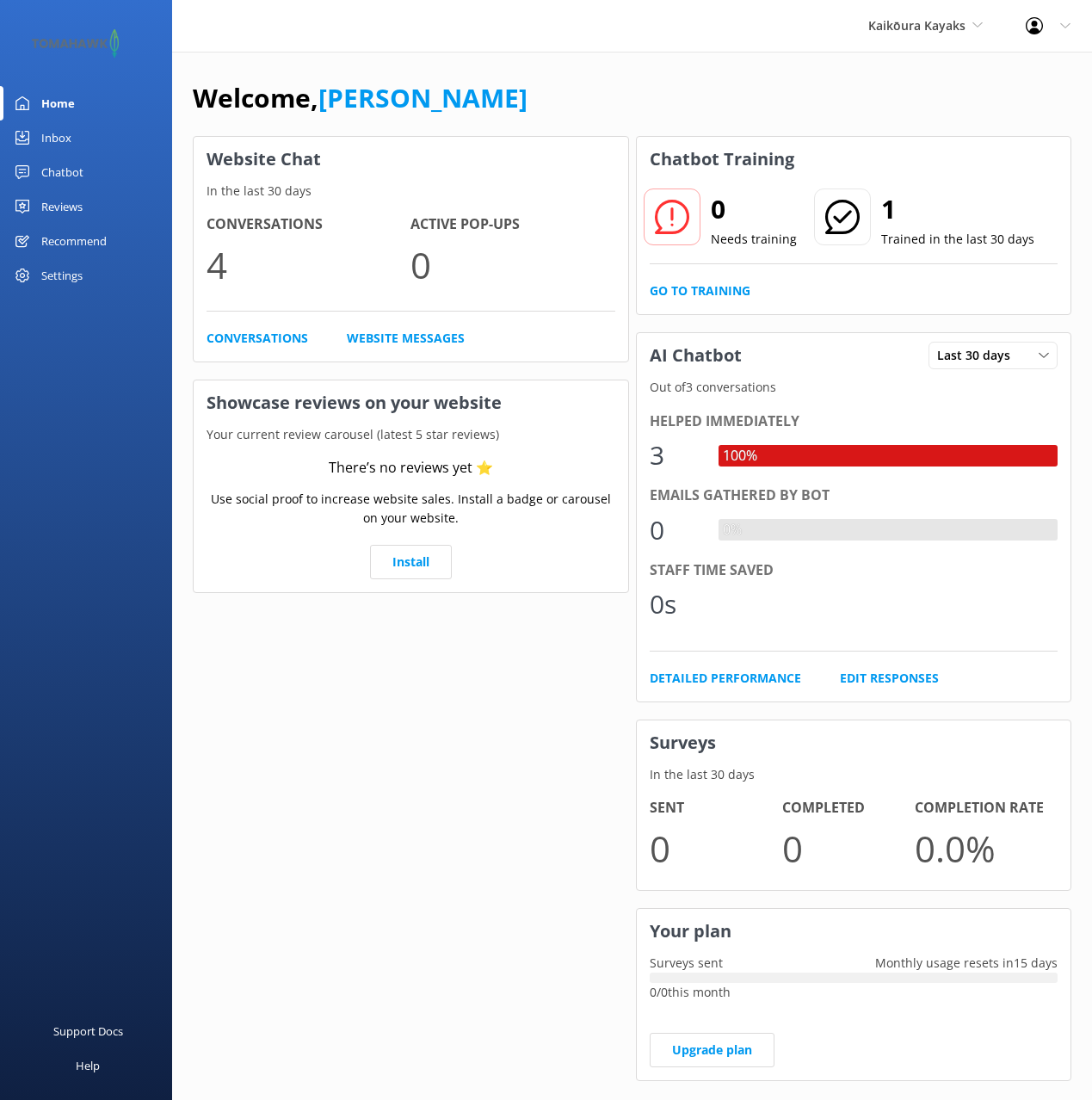
scroll to position [33, 0]
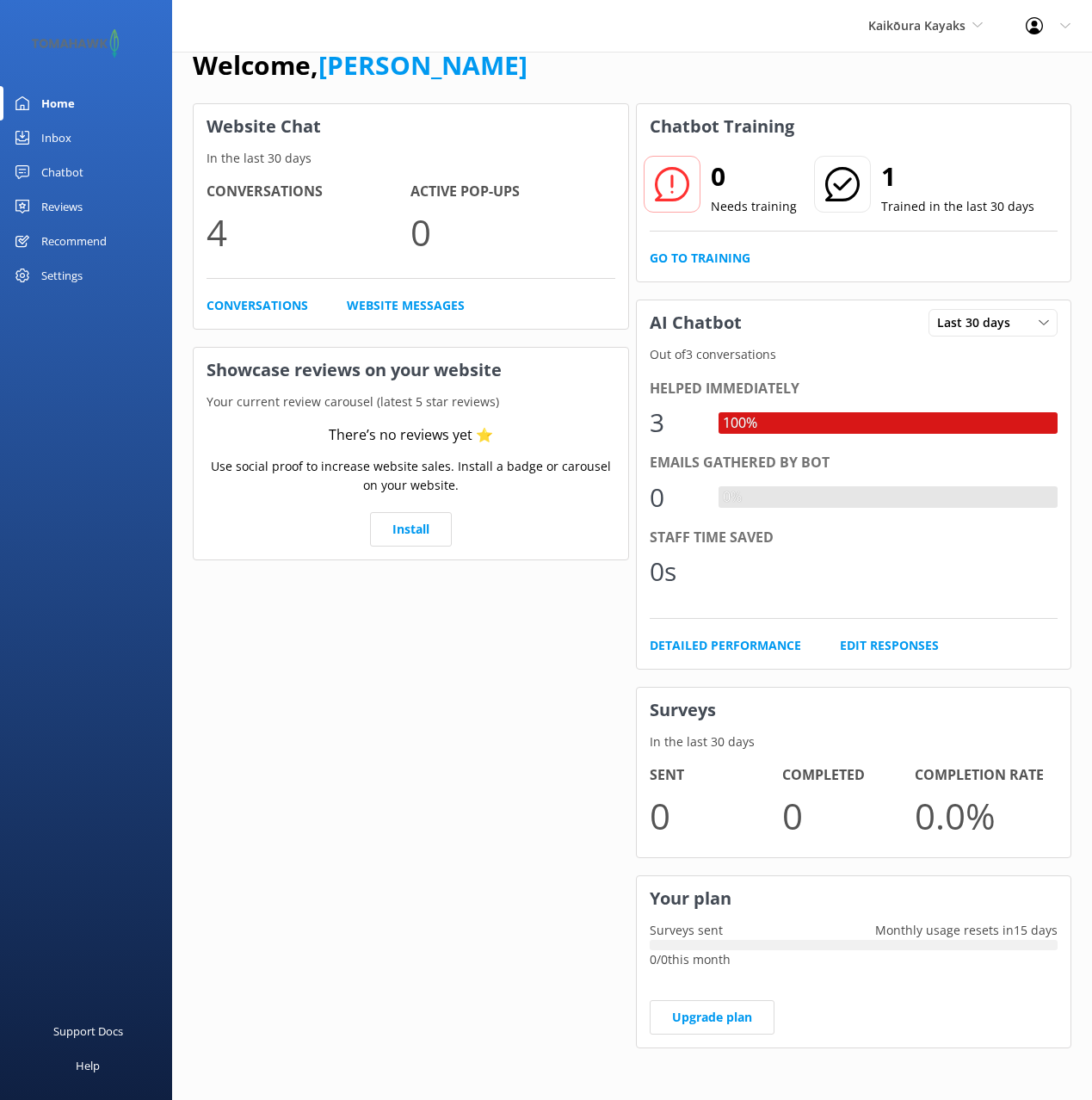
click at [83, 173] on link "Chatbot" at bounding box center [86, 172] width 172 height 35
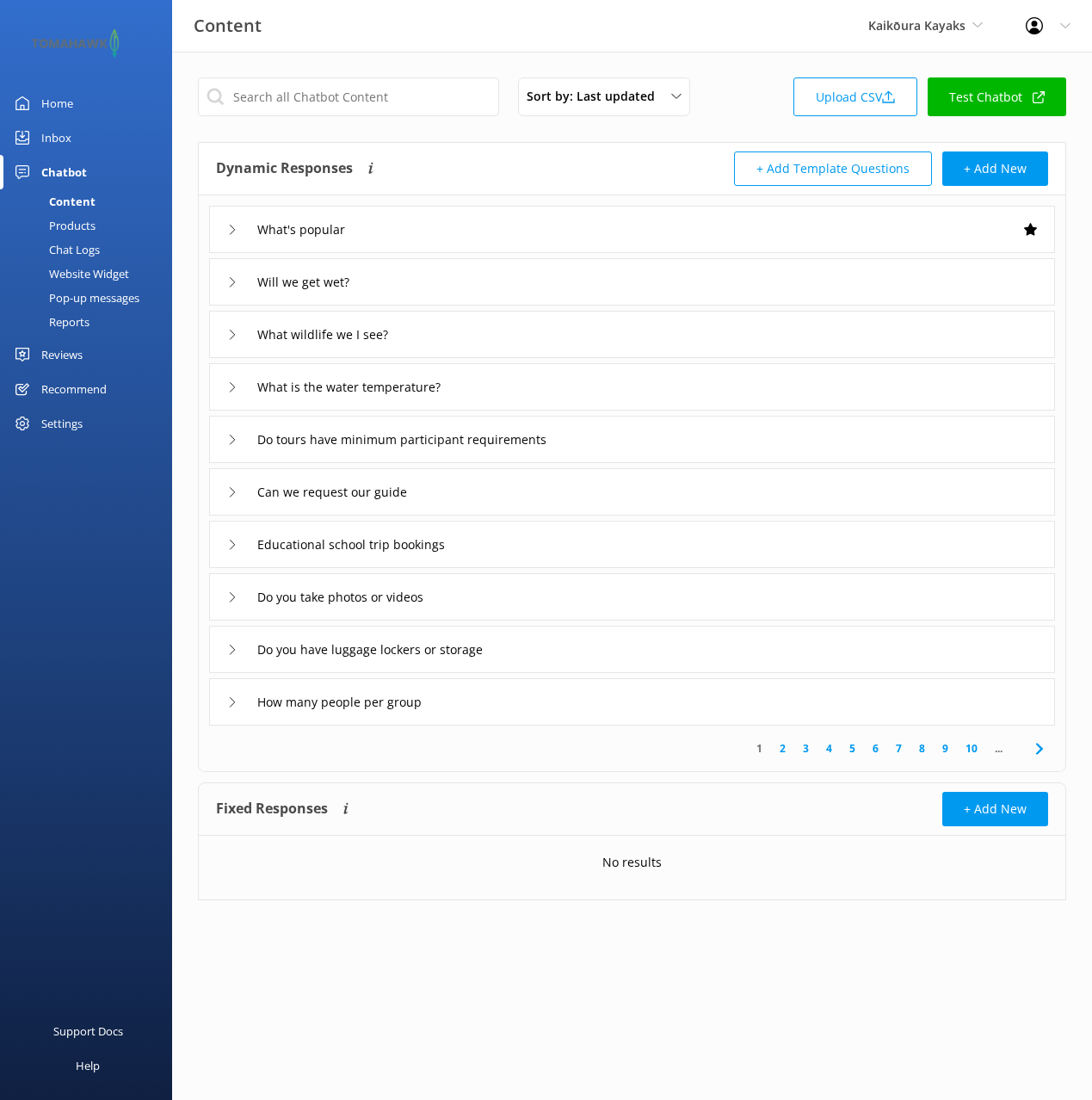
click at [544, 143] on div "Dynamic Responses The chatbot will generate a response based on the content inf…" at bounding box center [632, 169] width 867 height 52
click at [54, 143] on div "Inbox" at bounding box center [56, 138] width 30 height 35
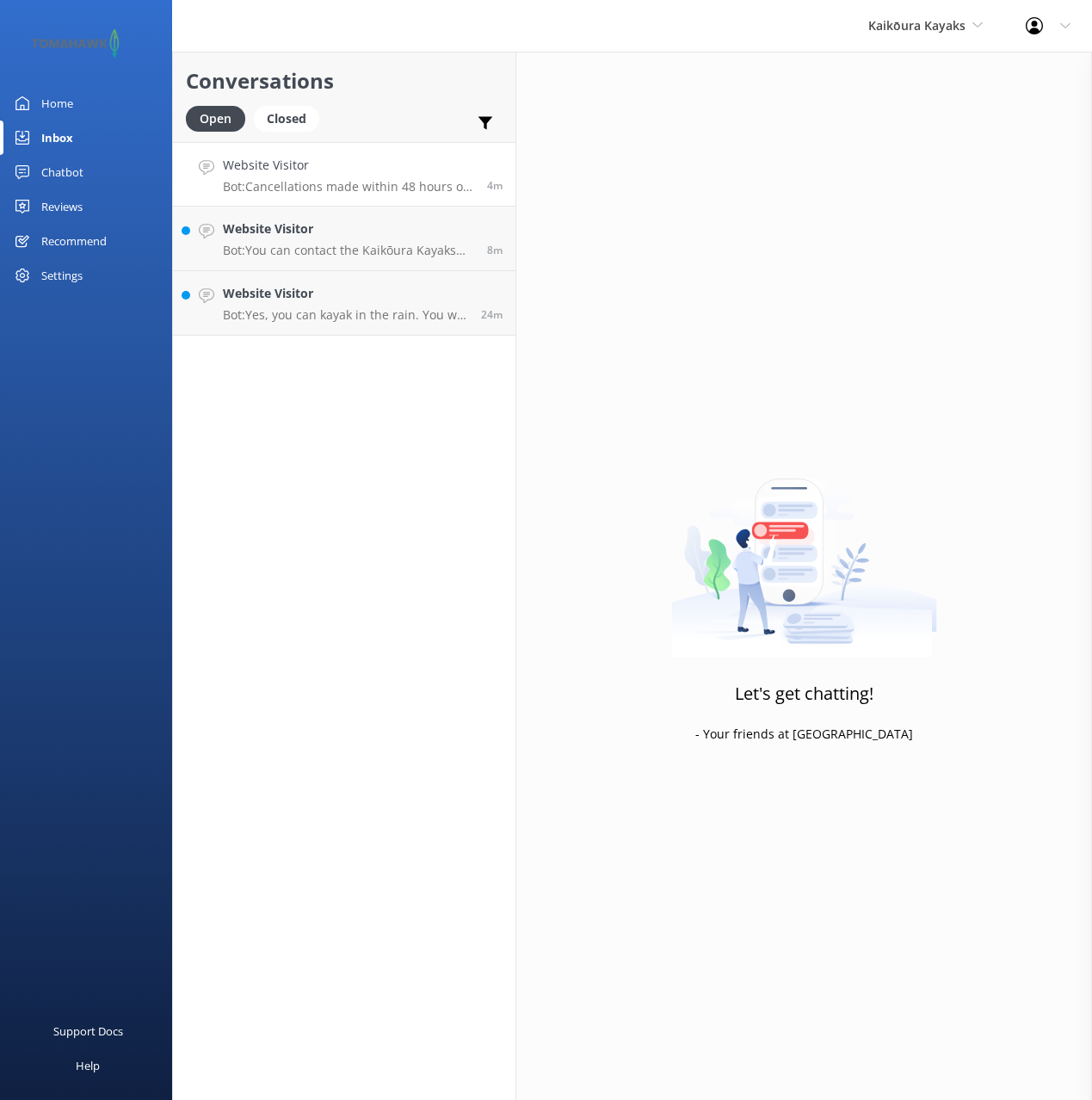
drag, startPoint x: 442, startPoint y: 112, endPoint x: 386, endPoint y: 181, distance: 88.9
click at [438, 114] on div "Open Closed Important Assigned to me Unassigned" at bounding box center [343, 126] width 316 height 42
click at [373, 191] on p "Bot: Cancellations made within 48 hours of the scheduled trip are non-refundabl…" at bounding box center [348, 187] width 251 height 15
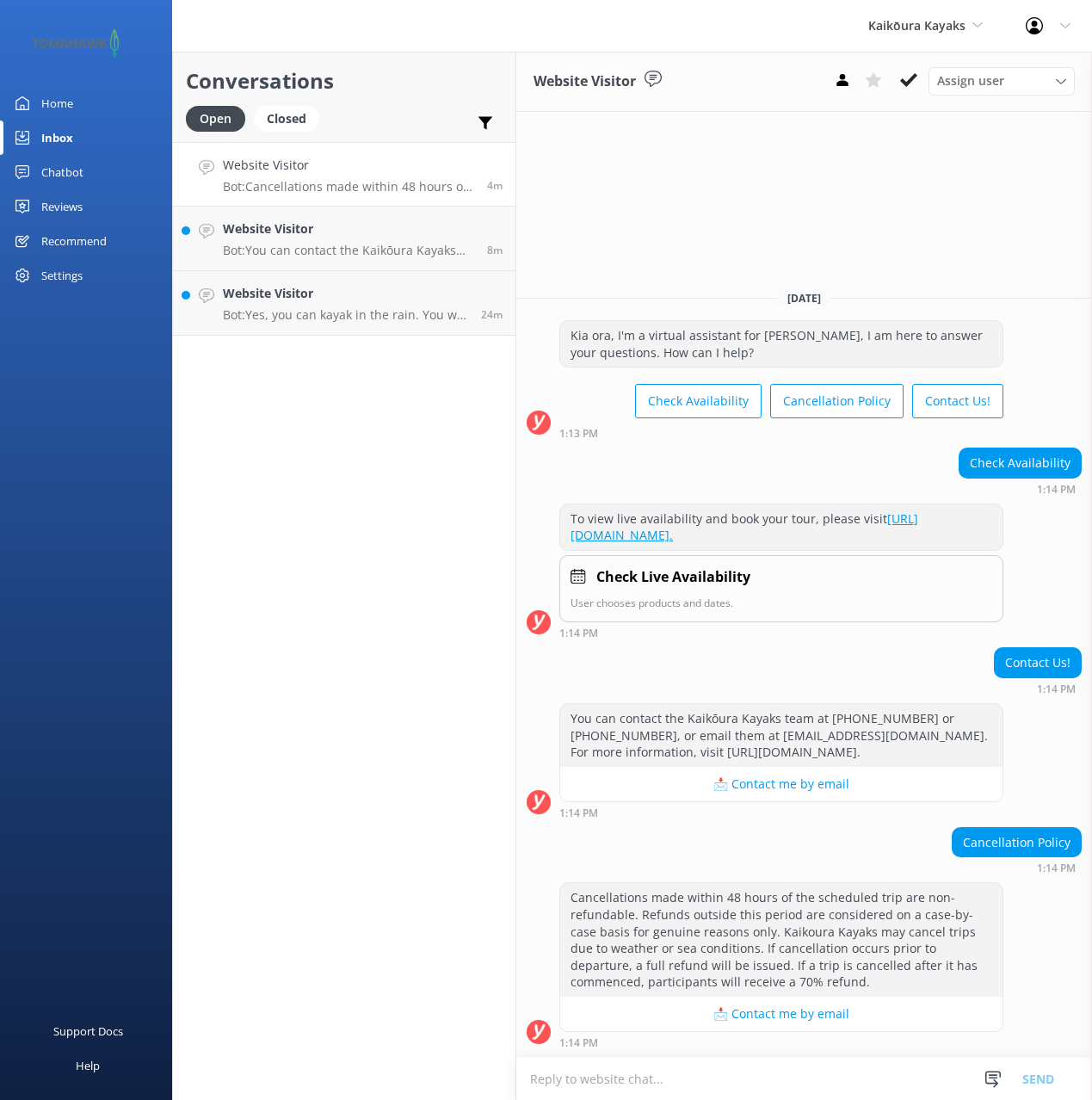
drag, startPoint x: 654, startPoint y: 81, endPoint x: 716, endPoint y: 86, distance: 62.2
click at [654, 81] on icon at bounding box center [653, 79] width 17 height 17
click at [837, 86] on use at bounding box center [842, 79] width 12 height 12
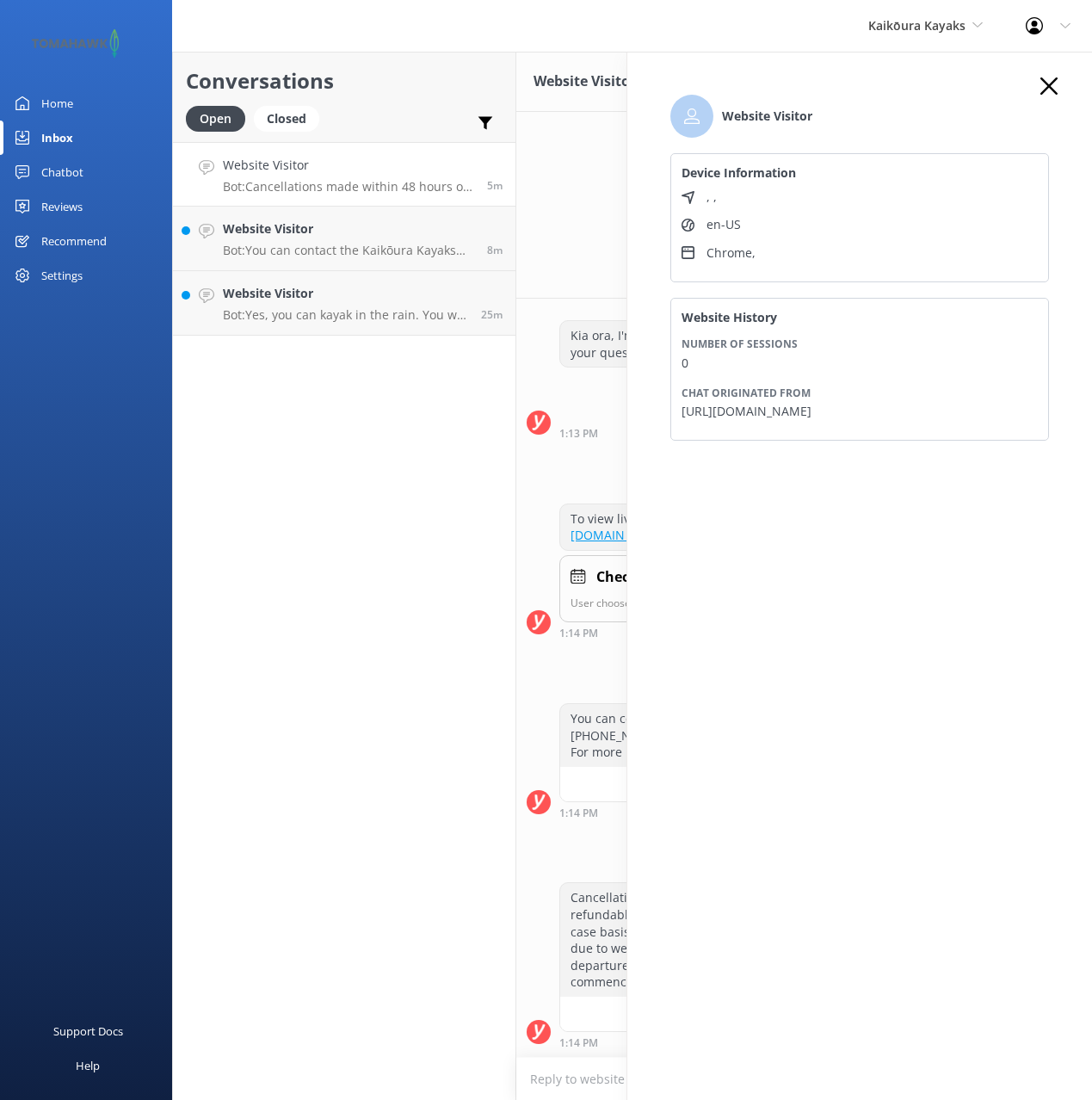
click at [1040, 86] on icon "button" at bounding box center [1048, 86] width 17 height 17
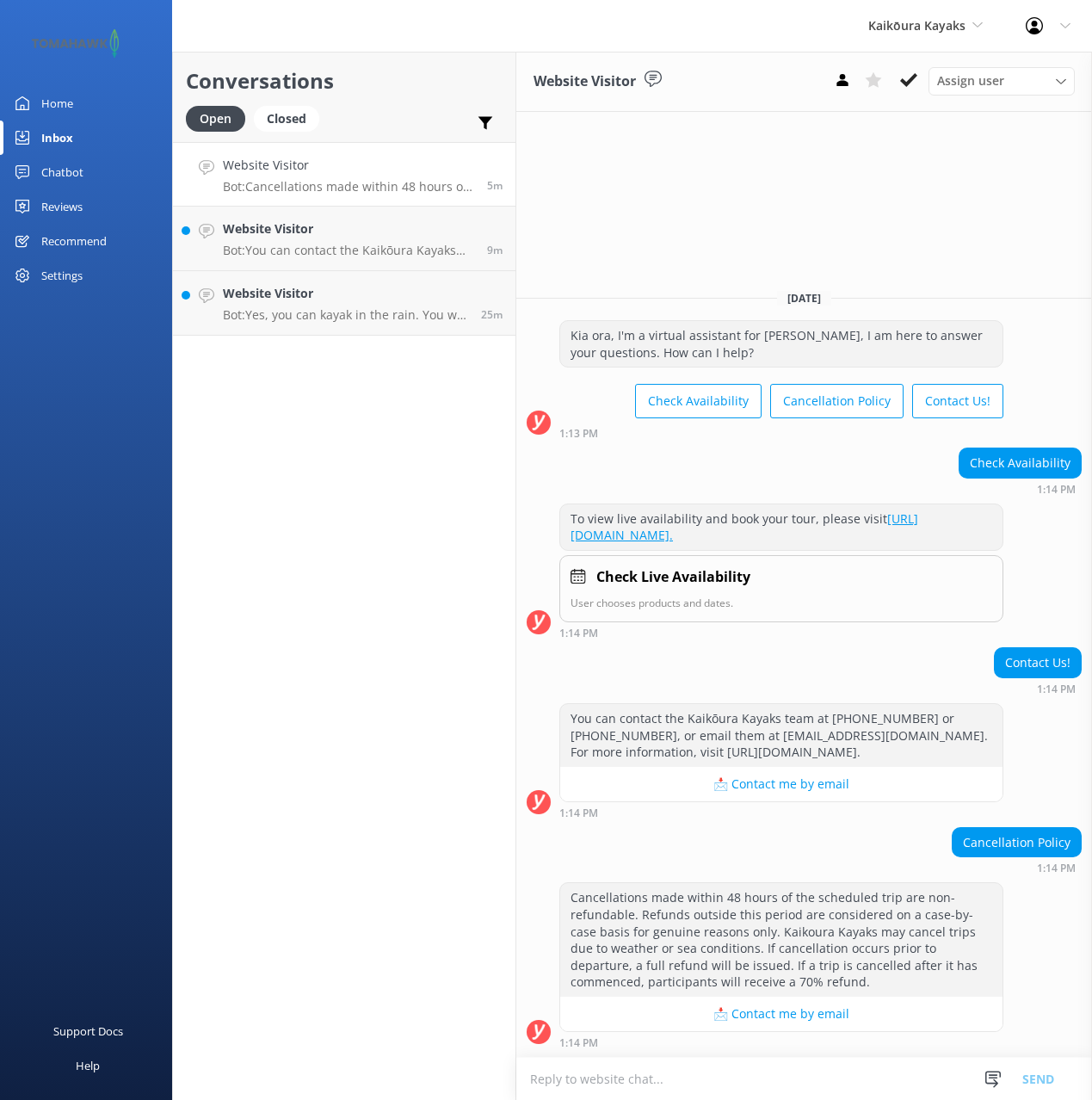
click at [655, 75] on icon at bounding box center [653, 79] width 17 height 17
drag, startPoint x: 654, startPoint y: 75, endPoint x: 778, endPoint y: 88, distance: 124.7
click at [654, 75] on icon at bounding box center [653, 79] width 17 height 17
drag, startPoint x: 732, startPoint y: 79, endPoint x: 791, endPoint y: 125, distance: 74.8
click at [732, 79] on div "Website Visitor Assign user Matt" at bounding box center [804, 81] width 576 height 60
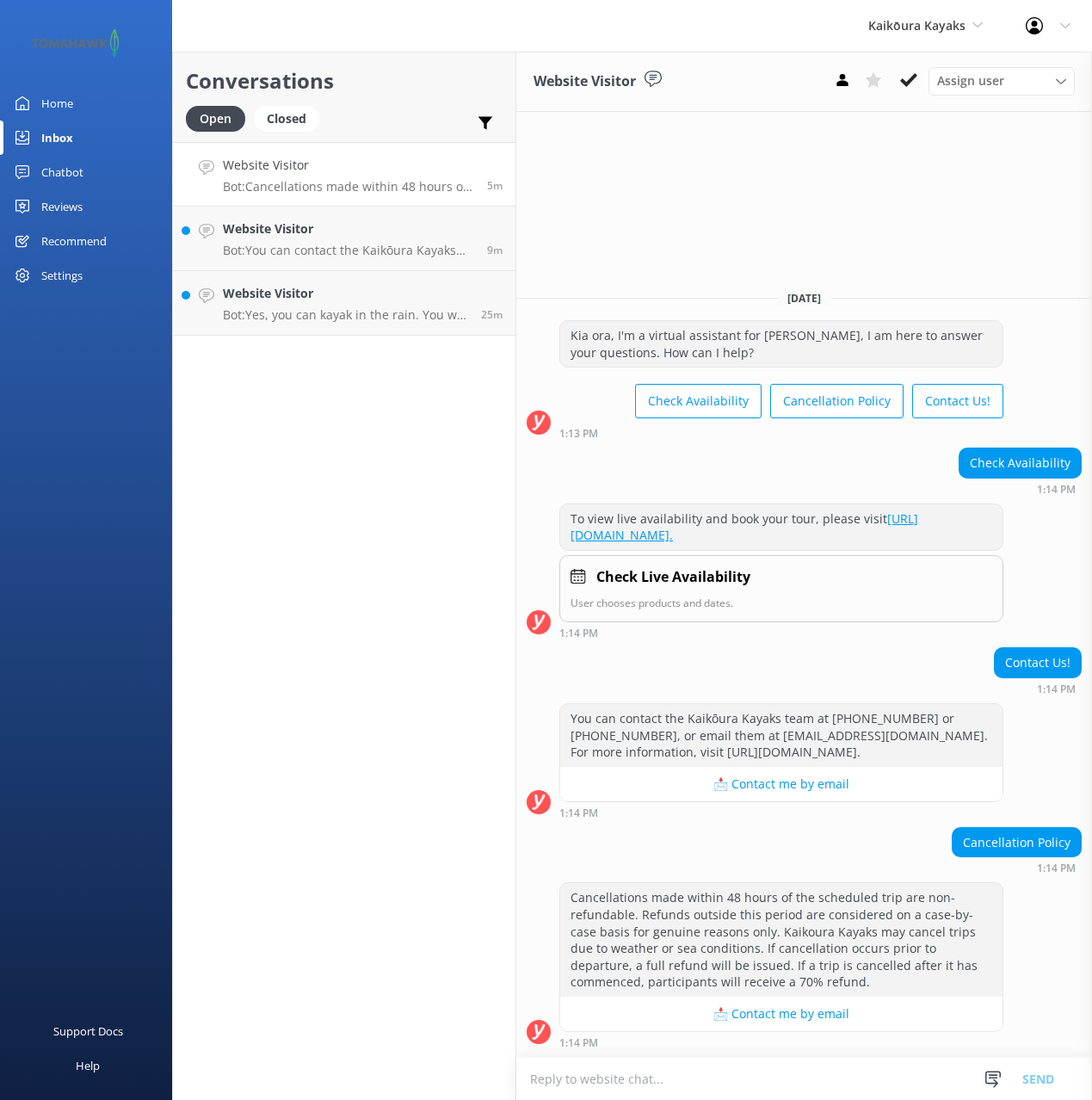
drag, startPoint x: 841, startPoint y: 143, endPoint x: 929, endPoint y: 258, distance: 144.8
click at [841, 144] on div "Website Visitor Assign user Matt Today Kia ora, I'm a virtual assistant for Kai…" at bounding box center [804, 575] width 576 height 1048
drag, startPoint x: 902, startPoint y: 161, endPoint x: 861, endPoint y: 145, distance: 44.0
click at [900, 160] on div "Website Visitor Assign user Matt Today Kia ora, I'm a virtual assistant for Kai…" at bounding box center [804, 575] width 576 height 1048
click at [850, 142] on div "Website Visitor Assign user Matt Today Kia ora, I'm a virtual assistant for Kai…" at bounding box center [804, 575] width 576 height 1048
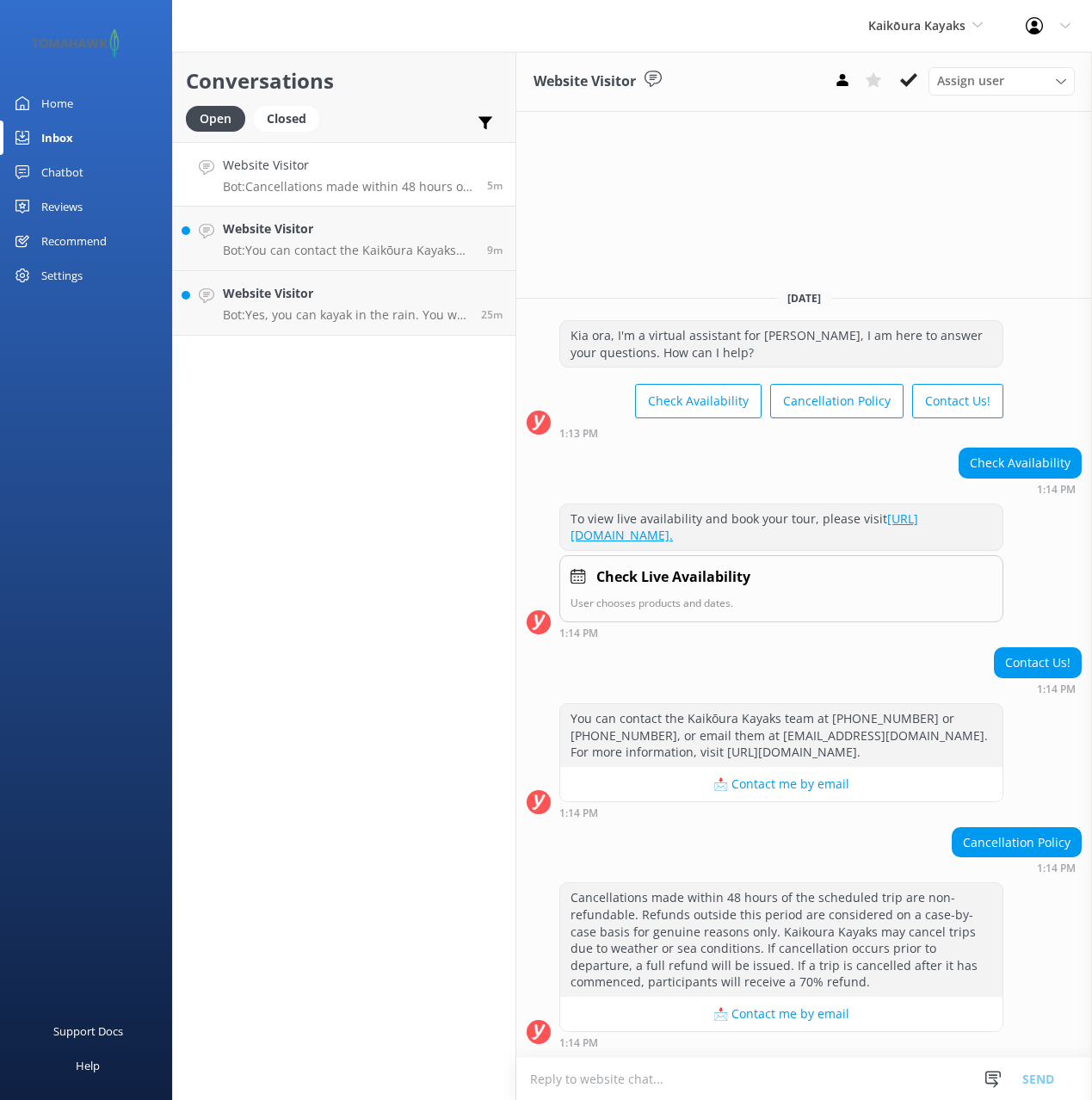
click at [822, 160] on div "Website Visitor Assign user Matt Today Kia ora, I'm a virtual assistant for Kai…" at bounding box center [804, 575] width 576 height 1048
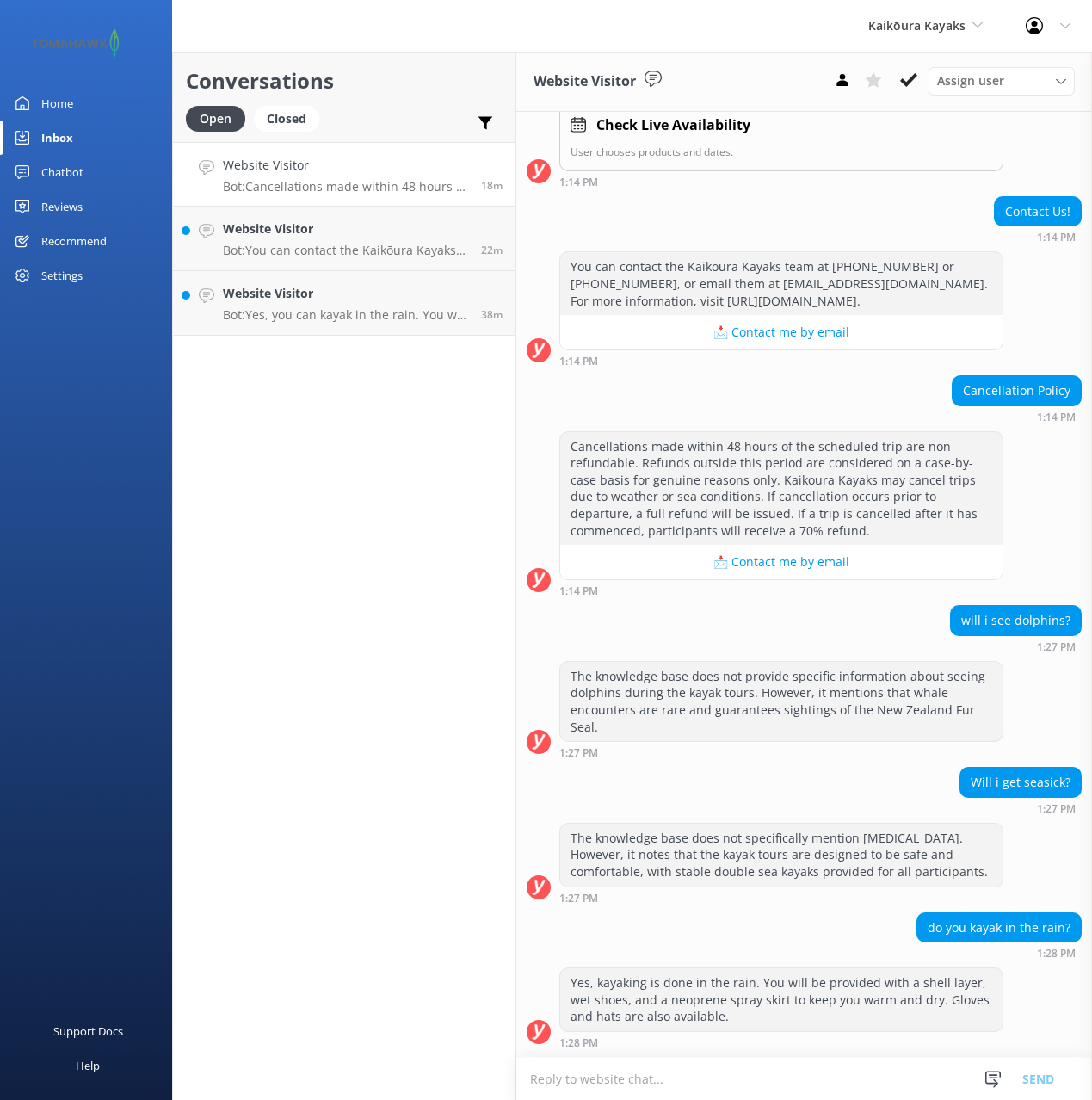
scroll to position [339, 0]
